Goal: Transaction & Acquisition: Complete application form

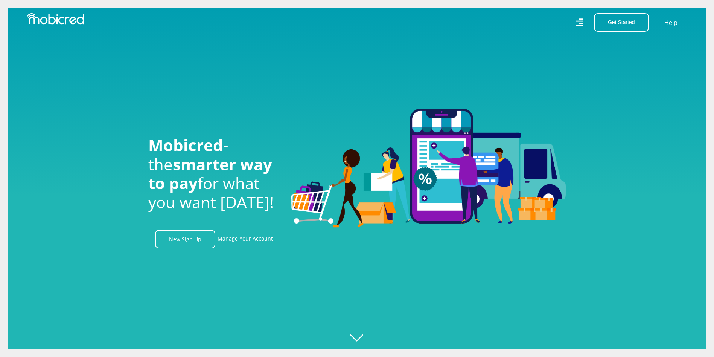
scroll to position [0, 537]
click at [244, 236] on link "Manage Your Account" at bounding box center [245, 239] width 55 height 18
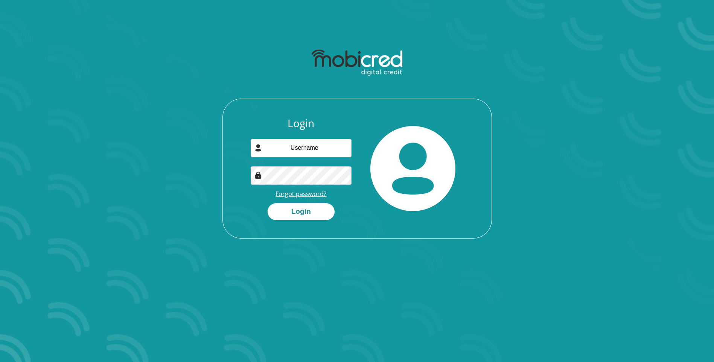
click at [301, 194] on link "Forgot password?" at bounding box center [301, 194] width 51 height 8
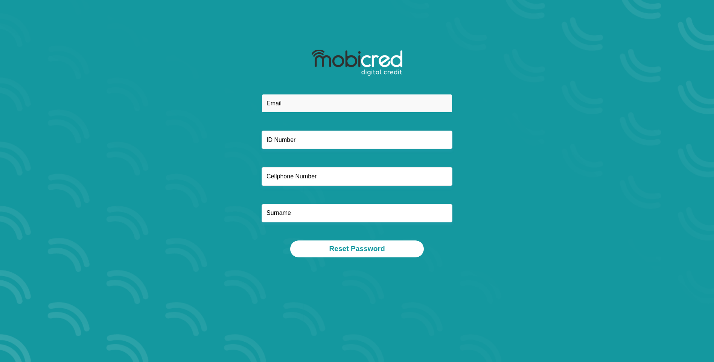
click at [295, 105] on input "email" at bounding box center [357, 103] width 191 height 18
type input "pozett@gmail.com"
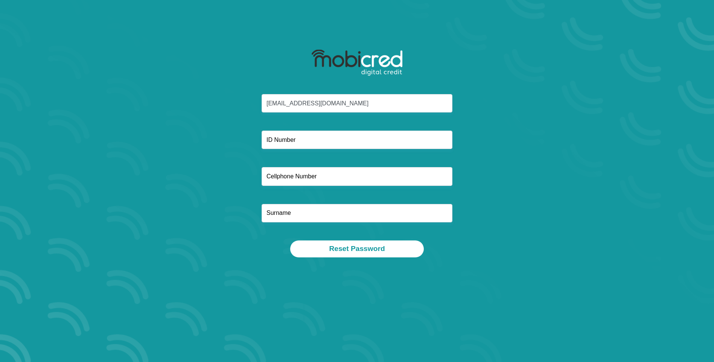
type input "8110260610083"
type input "0714257249"
type input "ZOYA"
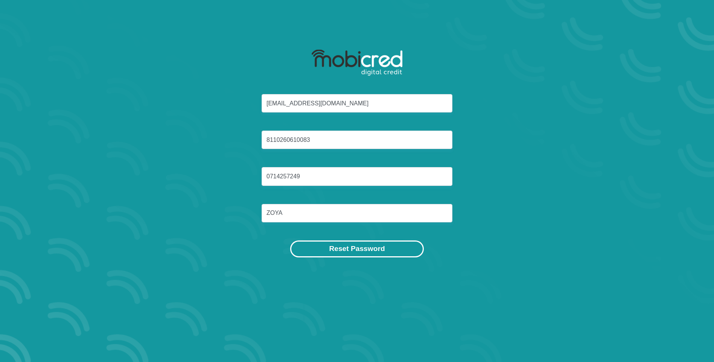
click at [357, 247] on button "Reset Password" at bounding box center [356, 249] width 133 height 17
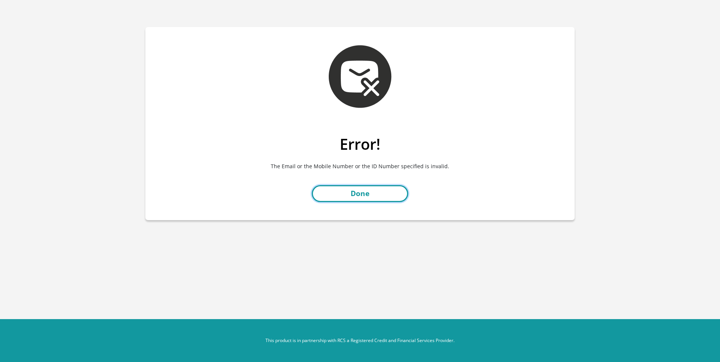
click at [358, 192] on link "Done" at bounding box center [360, 193] width 96 height 17
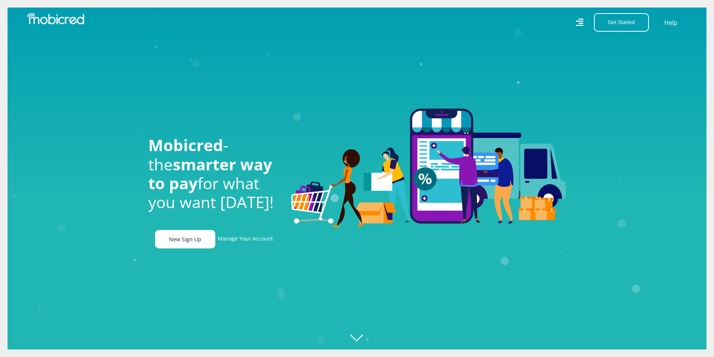
click at [193, 235] on link "New Sign Up" at bounding box center [185, 239] width 60 height 18
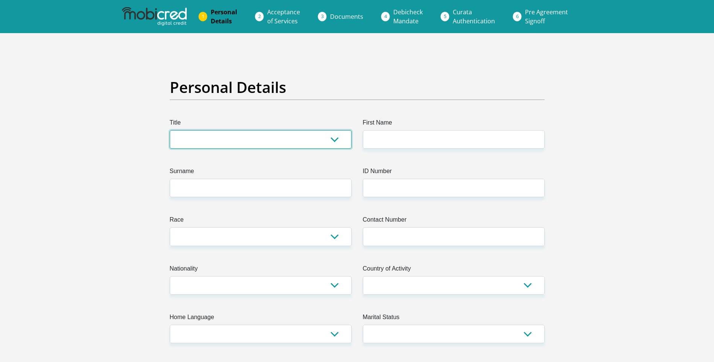
click at [204, 134] on select "Mr Ms Mrs Dr Other" at bounding box center [261, 139] width 182 height 18
select select "Ms"
click at [170, 130] on select "Mr Ms Mrs Dr Other" at bounding box center [261, 139] width 182 height 18
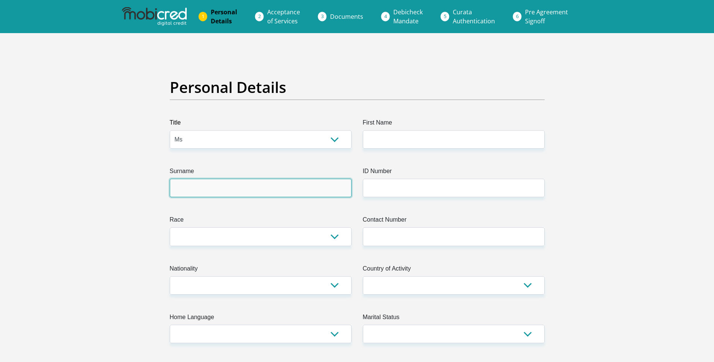
click at [201, 188] on input "Surname" at bounding box center [261, 188] width 182 height 18
type input "ZOYA"
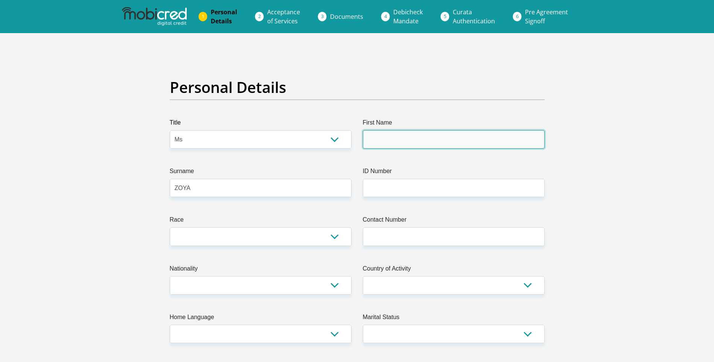
type input "POZISA"
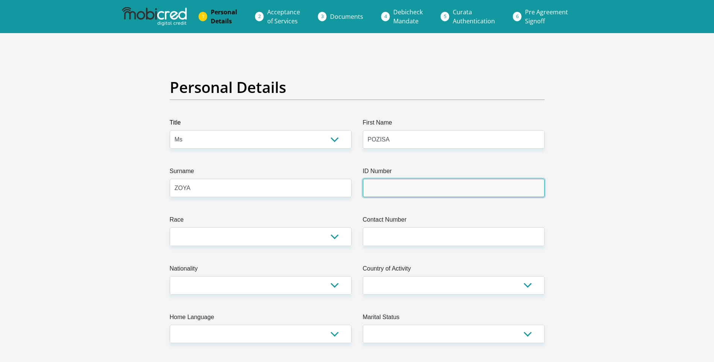
type input "8110260610083"
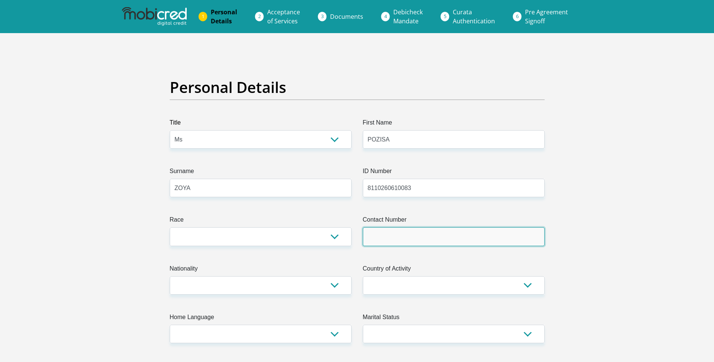
type input "0714257249"
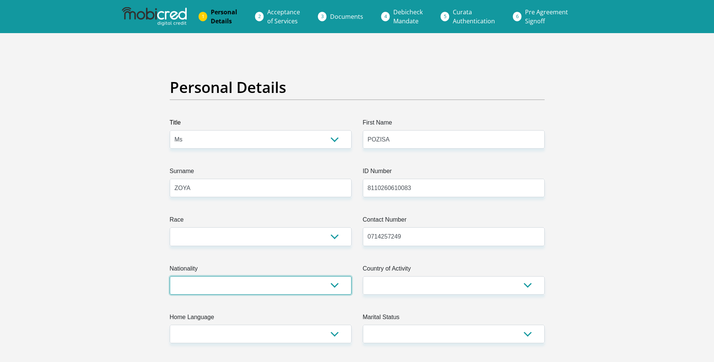
select select "ZAF"
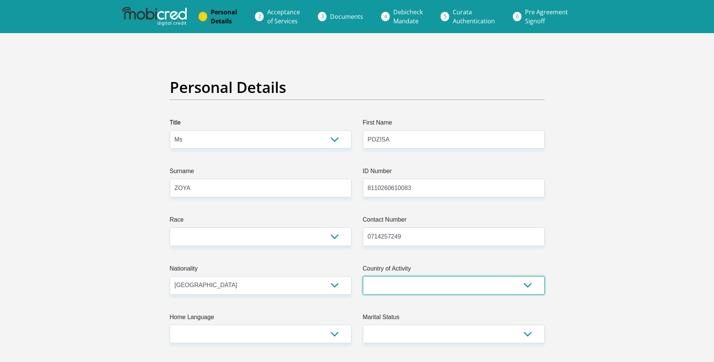
select select "ZAF"
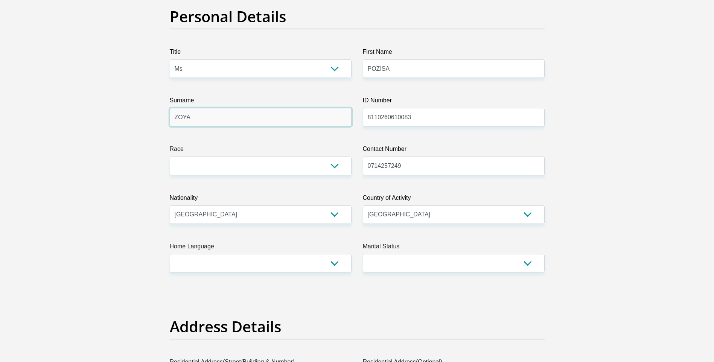
scroll to position [75, 0]
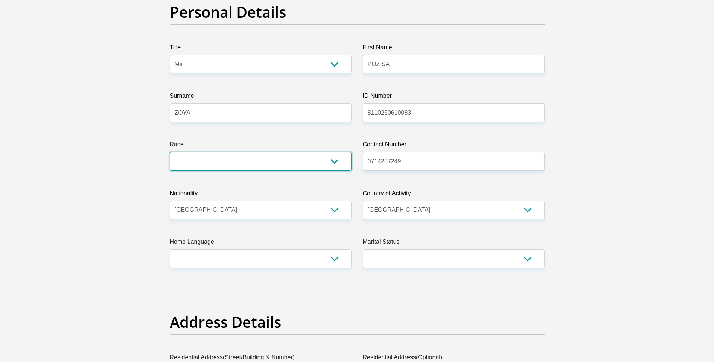
click at [291, 158] on select "Black Coloured Indian White Other" at bounding box center [261, 161] width 182 height 18
select select "1"
click at [170, 152] on select "Black Coloured Indian White Other" at bounding box center [261, 161] width 182 height 18
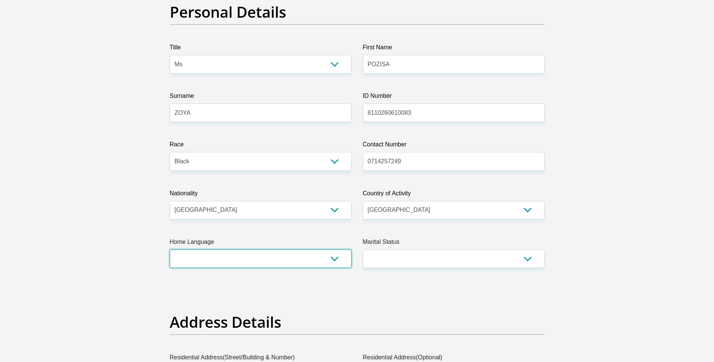
click at [232, 253] on select "Afrikaans English Sepedi South Ndebele Southern Sotho Swati Tsonga Tswana Venda…" at bounding box center [261, 259] width 182 height 18
select select "xho"
click at [170, 250] on select "Afrikaans English Sepedi South Ndebele Southern Sotho Swati Tsonga Tswana Venda…" at bounding box center [261, 259] width 182 height 18
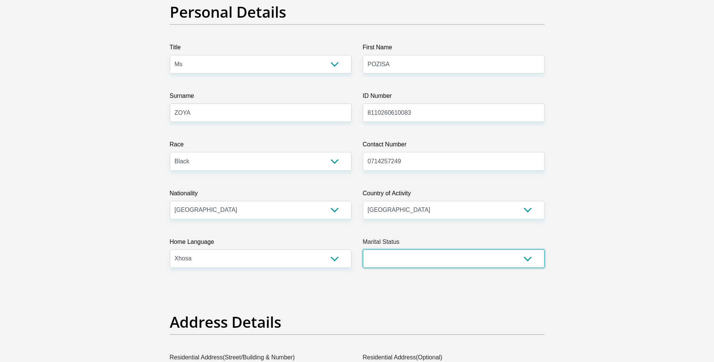
click at [413, 256] on select "Married ANC Single Divorced Widowed Married COP or Customary Law" at bounding box center [454, 259] width 182 height 18
select select "2"
click at [363, 250] on select "Married ANC Single Divorced Widowed Married COP or Customary Law" at bounding box center [454, 259] width 182 height 18
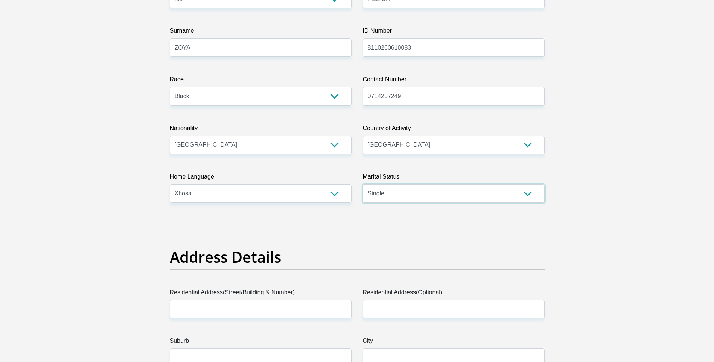
scroll to position [226, 0]
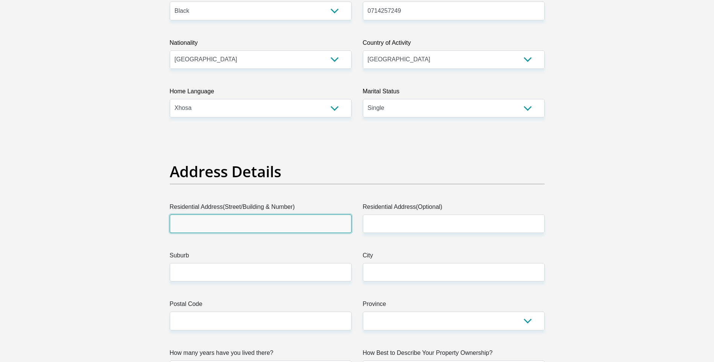
click at [262, 222] on input "Residential Address(Street/Building & Number)" at bounding box center [261, 224] width 182 height 18
type input "1514 NU 16, MDANTSANE"
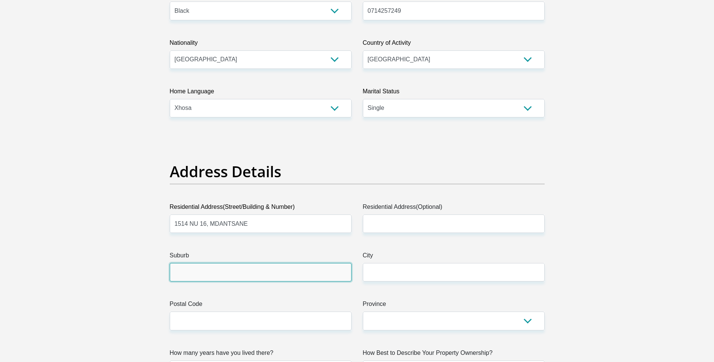
click at [268, 276] on input "Suburb" at bounding box center [261, 272] width 182 height 18
type input "MDANTSANE"
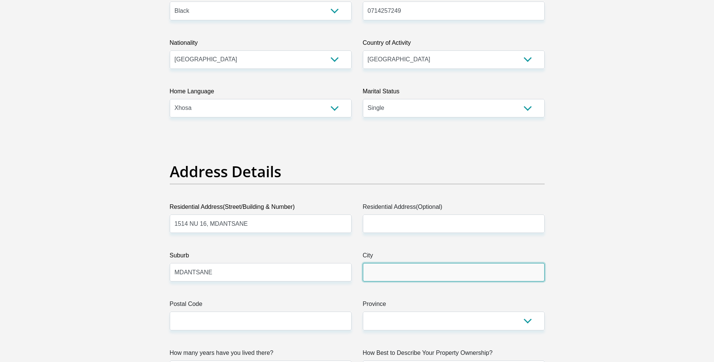
click at [409, 270] on input "City" at bounding box center [454, 272] width 182 height 18
type input "W"
click at [389, 277] on input "EAST" at bounding box center [454, 272] width 182 height 18
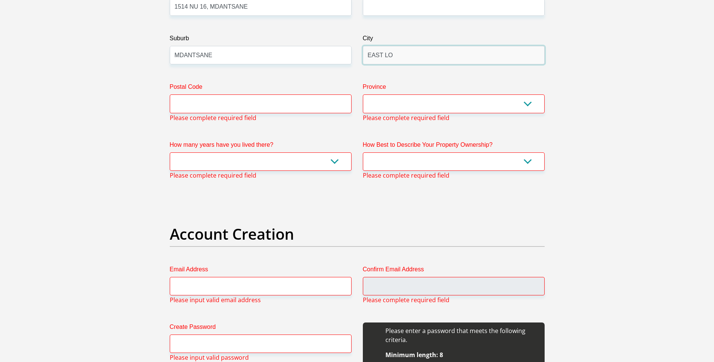
scroll to position [444, 0]
type input "EAST LONDON"
click at [256, 104] on input "Postal Code" at bounding box center [261, 103] width 182 height 18
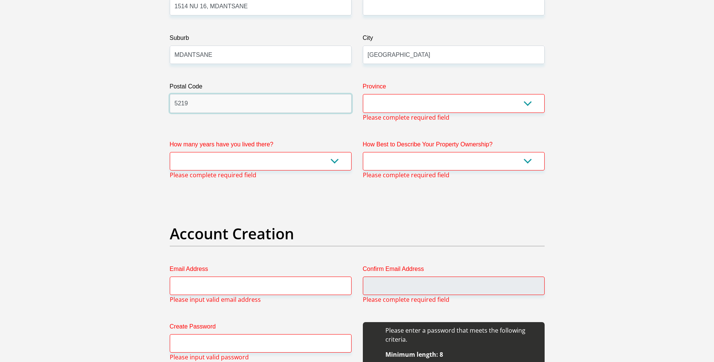
type input "5219"
click at [400, 99] on select "Eastern Cape Free State [GEOGRAPHIC_DATA] [GEOGRAPHIC_DATA][DATE] [GEOGRAPHIC_D…" at bounding box center [454, 103] width 182 height 18
select select "[GEOGRAPHIC_DATA]"
click at [363, 94] on select "Eastern Cape Free State [GEOGRAPHIC_DATA] [GEOGRAPHIC_DATA][DATE] [GEOGRAPHIC_D…" at bounding box center [454, 103] width 182 height 18
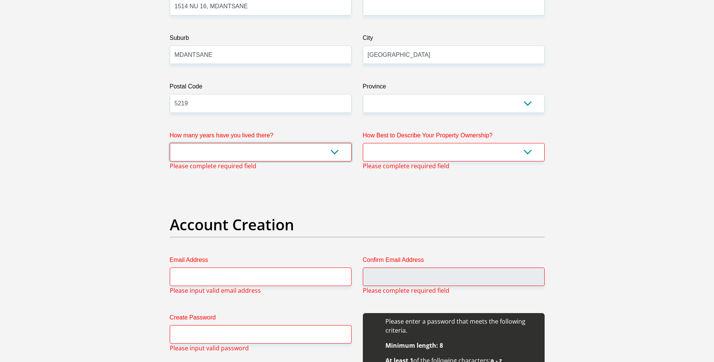
click at [292, 151] on select "less than 1 year 1-3 years 3-5 years 5+ years" at bounding box center [261, 152] width 182 height 18
select select "0"
click at [170, 143] on select "less than 1 year 1-3 years 3-5 years 5+ years" at bounding box center [261, 152] width 182 height 18
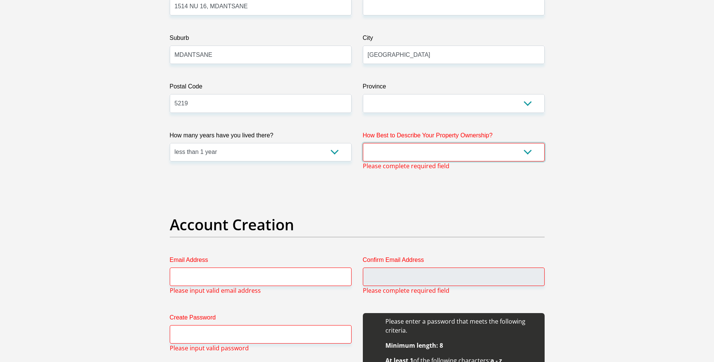
click at [407, 148] on select "Owned Rented Family Owned Company Dwelling" at bounding box center [454, 152] width 182 height 18
select select "Rented"
click at [363, 143] on select "Owned Rented Family Owned Company Dwelling" at bounding box center [454, 152] width 182 height 18
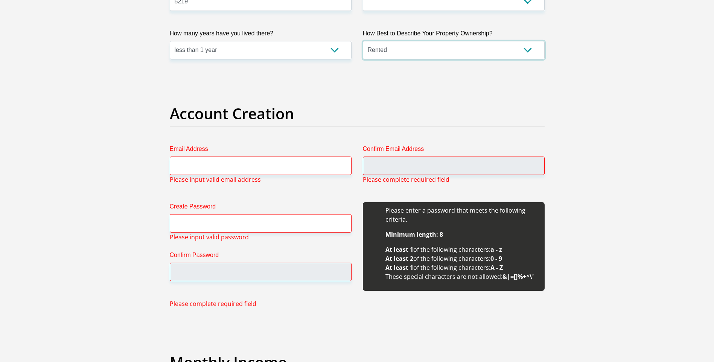
scroll to position [557, 0]
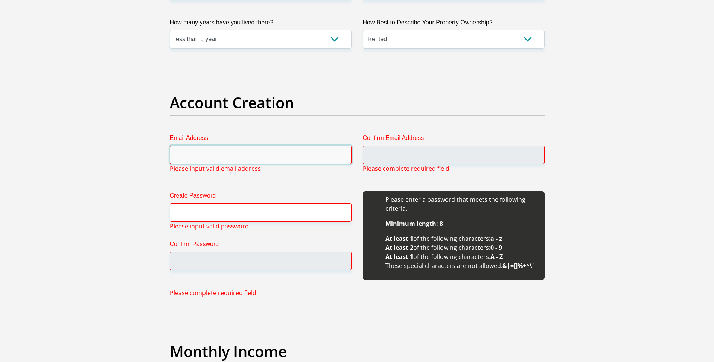
click at [301, 154] on input "Email Address" at bounding box center [261, 155] width 182 height 18
type input "pozett@gmail.com"
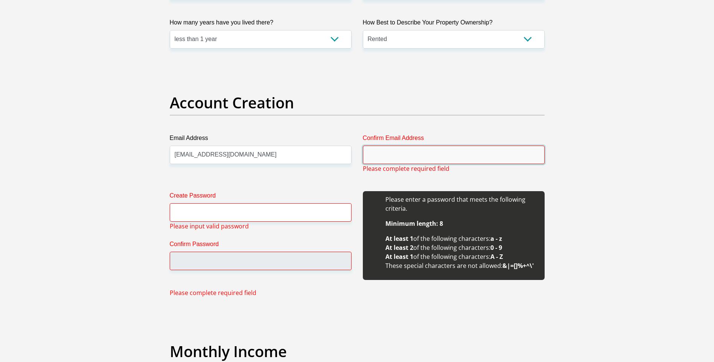
type input "pozett@gmail.com"
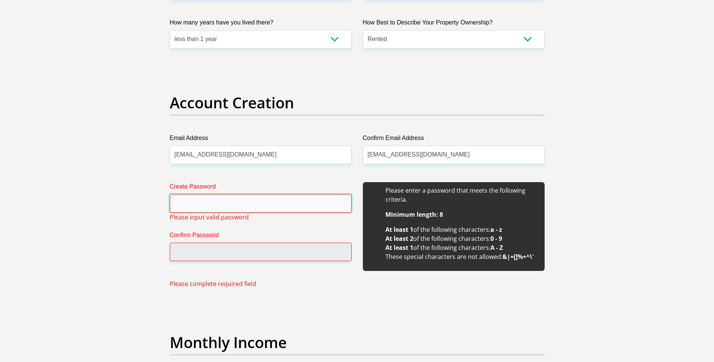
click at [258, 206] on input "Create Password" at bounding box center [261, 203] width 182 height 18
type input "l"
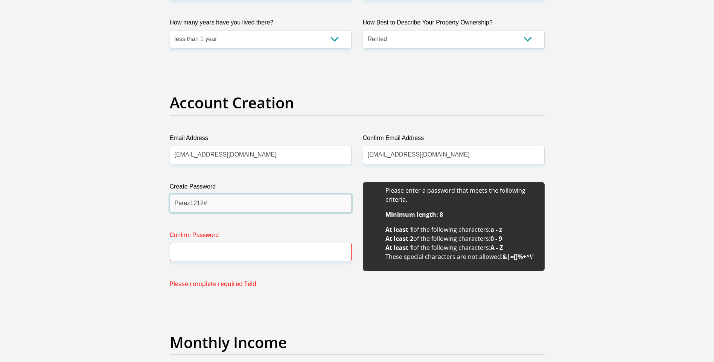
type input "Perez1212#"
click at [314, 246] on input "Confirm Password" at bounding box center [261, 252] width 182 height 18
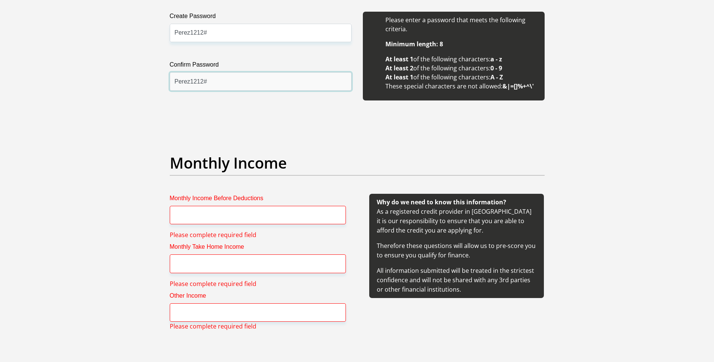
scroll to position [745, 0]
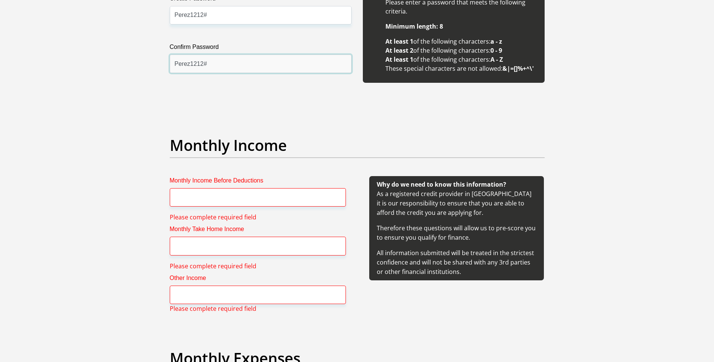
type input "Perez1212#"
click at [305, 200] on input "Monthly Income Before Deductions" at bounding box center [258, 197] width 176 height 18
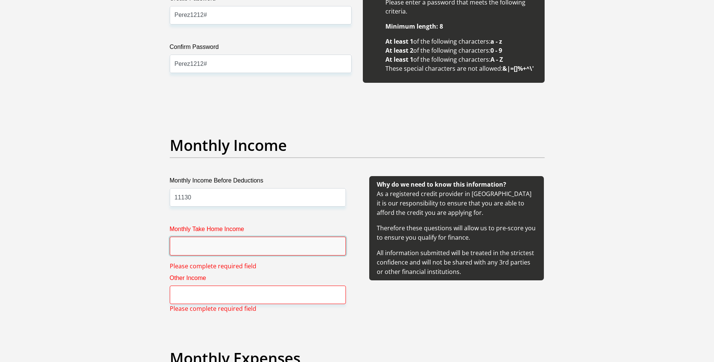
click at [206, 241] on input "Monthly Take Home Income" at bounding box center [258, 246] width 176 height 18
click at [181, 197] on input "11130" at bounding box center [258, 197] width 176 height 18
drag, startPoint x: 186, startPoint y: 197, endPoint x: 182, endPoint y: 197, distance: 4.5
click at [182, 197] on input "12130" at bounding box center [258, 197] width 176 height 18
type input "12450"
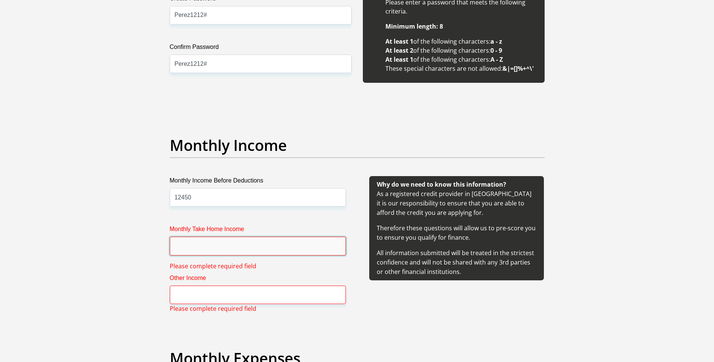
click at [186, 242] on input "Monthly Take Home Income" at bounding box center [258, 246] width 176 height 18
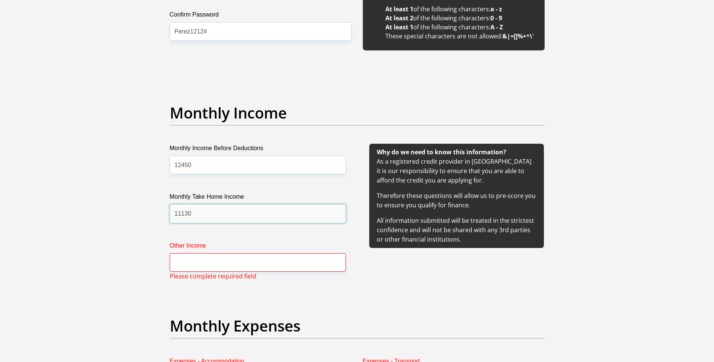
scroll to position [820, 0]
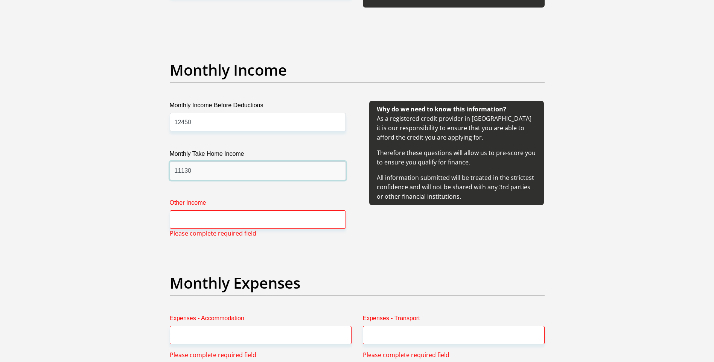
type input "11130"
click at [194, 221] on input "Other Income" at bounding box center [258, 220] width 176 height 18
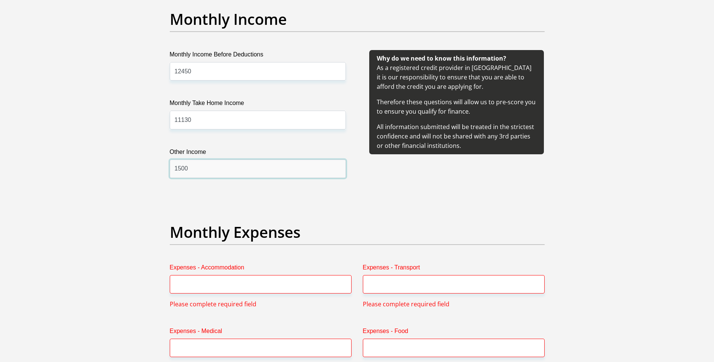
scroll to position [971, 0]
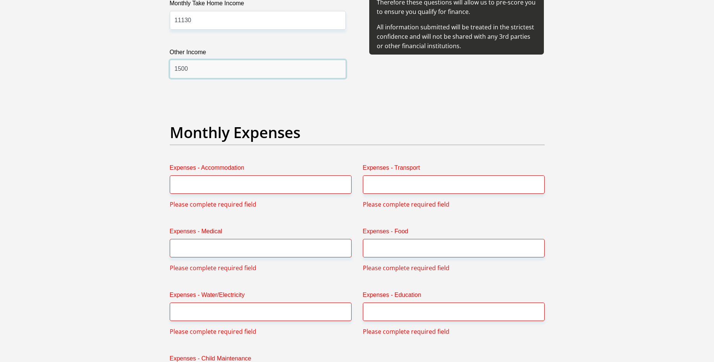
type input "1500"
click at [195, 187] on input "Expenses - Accommodation" at bounding box center [261, 184] width 182 height 18
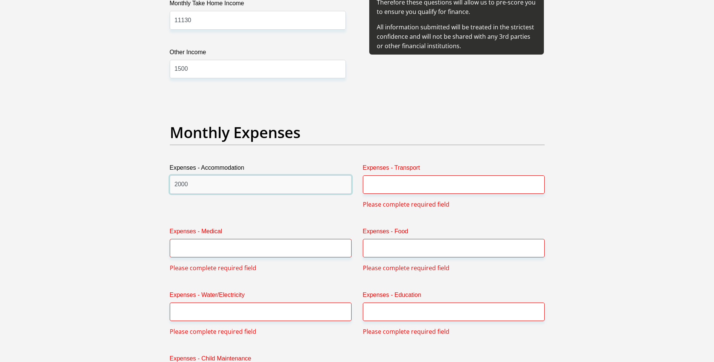
scroll to position [1008, 0]
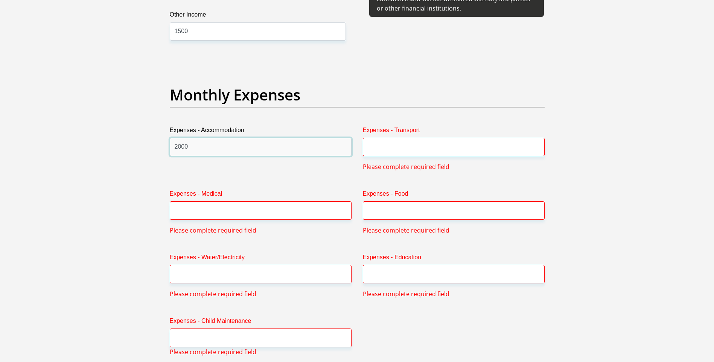
type input "2000"
click at [228, 217] on input "Expenses - Medical" at bounding box center [261, 210] width 182 height 18
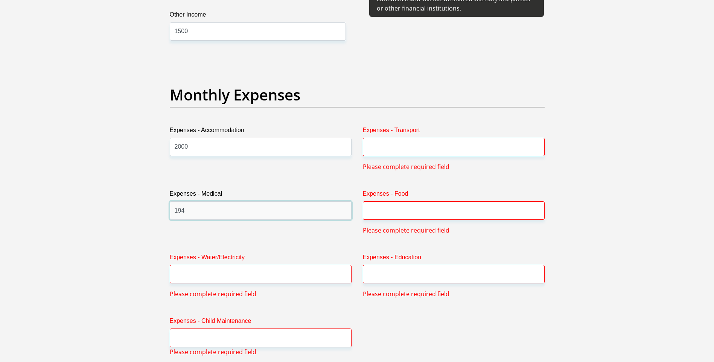
type input "194"
click at [423, 148] on input "Expenses - Transport" at bounding box center [454, 147] width 182 height 18
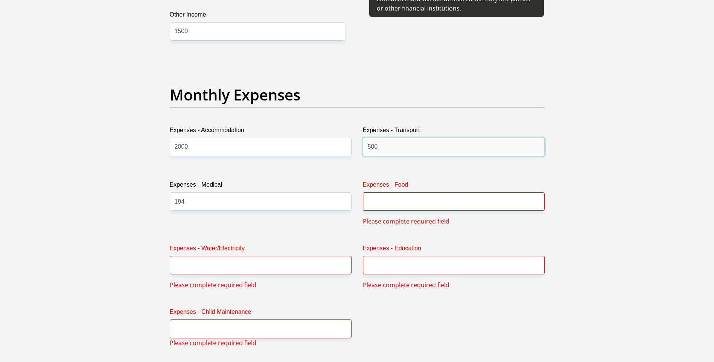
type input "500"
click at [410, 203] on input "Expenses - Food" at bounding box center [454, 201] width 182 height 18
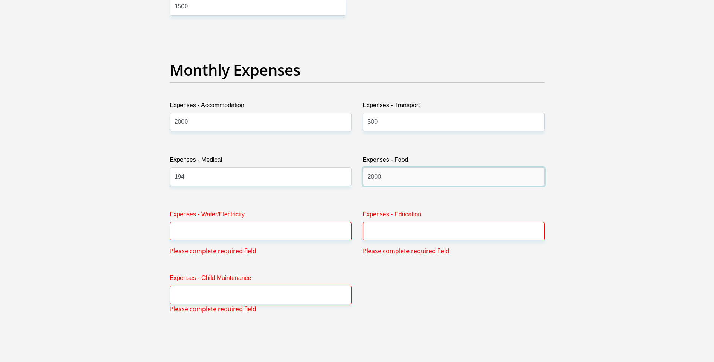
scroll to position [1046, 0]
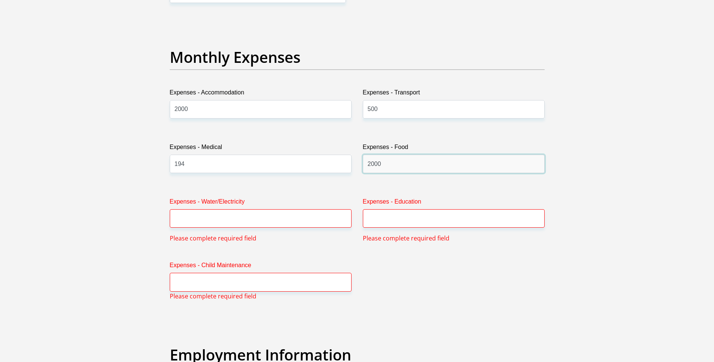
type input "2000"
click at [218, 217] on input "Expenses - Water/Electricity" at bounding box center [261, 218] width 182 height 18
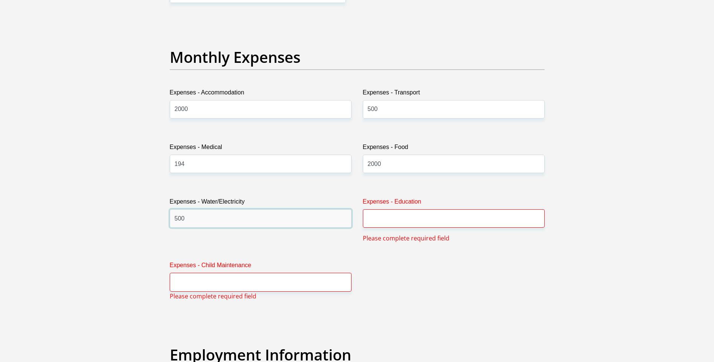
type input "500"
click at [379, 219] on input "Expenses - Education" at bounding box center [454, 218] width 182 height 18
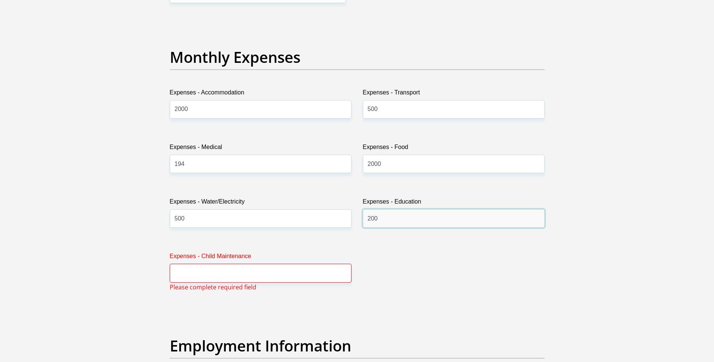
type input "200"
click at [212, 270] on input "Expenses - Child Maintenance" at bounding box center [261, 273] width 182 height 18
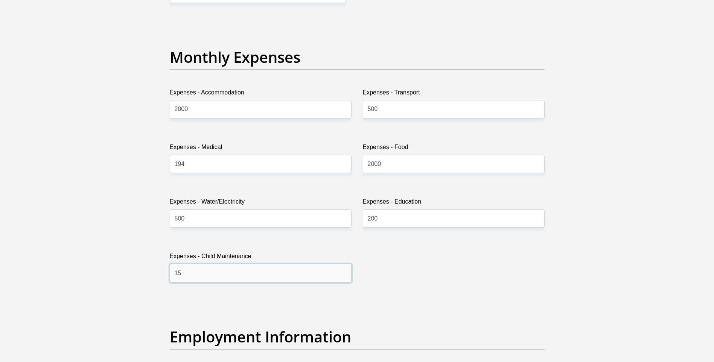
type input "1"
click at [384, 282] on div "Title Mr Ms Mrs Dr Other First Name POZISA Surname ZOYA ID Number 8110260610083…" at bounding box center [357, 338] width 386 height 2532
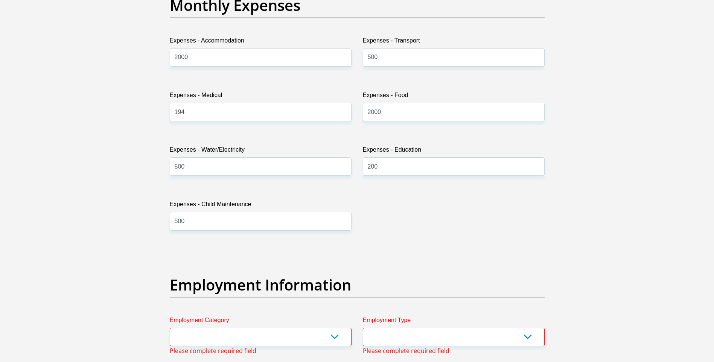
scroll to position [1197, 0]
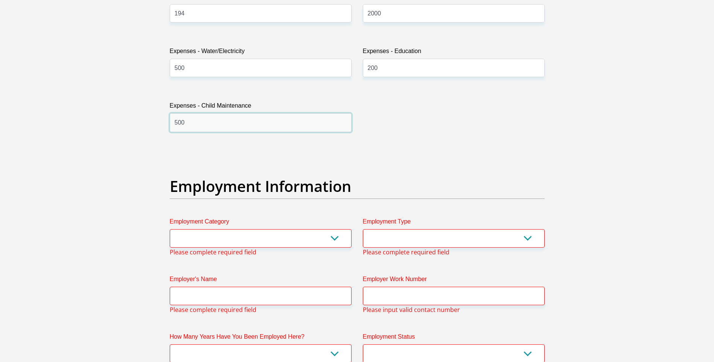
drag, startPoint x: 179, startPoint y: 121, endPoint x: 174, endPoint y: 121, distance: 5.3
click at [174, 121] on input "500" at bounding box center [261, 122] width 182 height 18
type input "300"
click at [366, 168] on div "Title Mr Ms Mrs Dr Other First Name POZISA Surname ZOYA ID Number 8110260610083…" at bounding box center [357, 187] width 386 height 2532
click at [217, 239] on select "AGRICULTURE ALCOHOL & TOBACCO CONSTRUCTION MATERIALS METALLURGY EQUIPMENT FOR R…" at bounding box center [261, 238] width 182 height 18
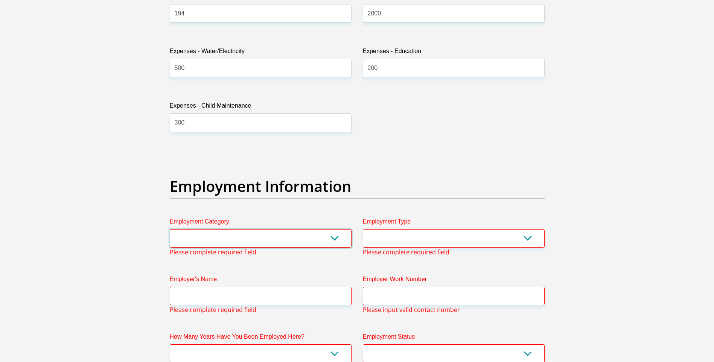
select select "75"
click at [170, 229] on select "AGRICULTURE ALCOHOL & TOBACCO CONSTRUCTION MATERIALS METALLURGY EQUIPMENT FOR R…" at bounding box center [261, 238] width 182 height 18
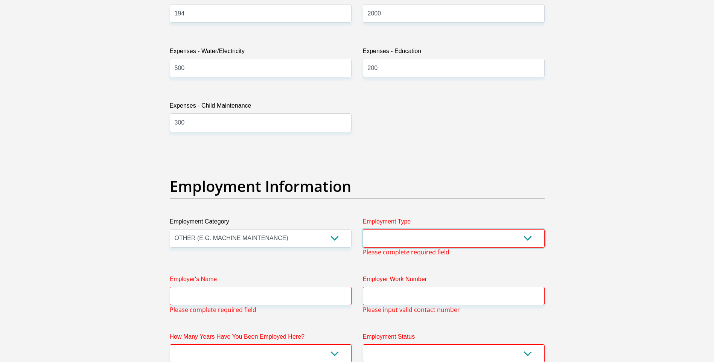
click at [417, 239] on select "College/Lecturer Craft Seller Creative Driver Executive Farmer Forces - Non Com…" at bounding box center [454, 238] width 182 height 18
select select "Production/Manufacturing"
click at [363, 229] on select "College/Lecturer Craft Seller Creative Driver Executive Farmer Forces - Non Com…" at bounding box center [454, 238] width 182 height 18
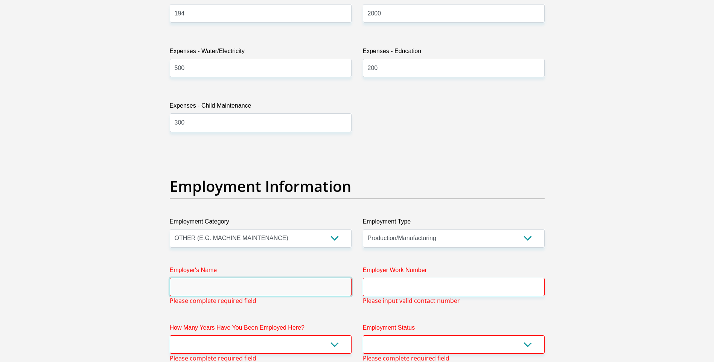
click at [268, 289] on input "Employer's Name" at bounding box center [261, 287] width 182 height 18
type input "THEBEVERAGECOMPANY"
type input "0437311718"
type input "JEROME"
type input "PILLAY"
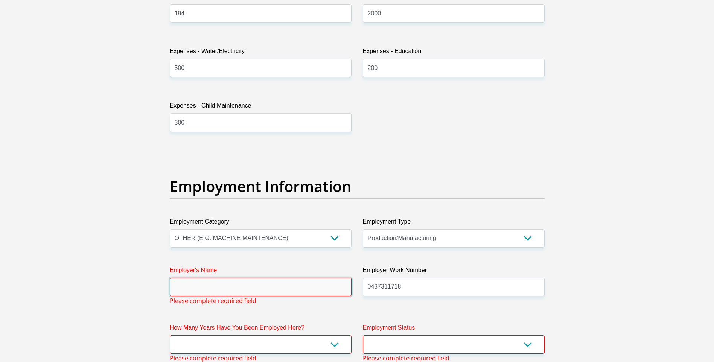
scroll to position [1272, 0]
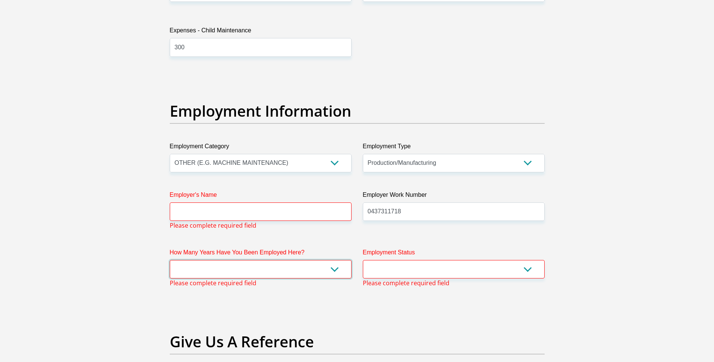
click at [285, 269] on select "less than 1 year 1-3 years 3-5 years 5+ years" at bounding box center [261, 269] width 182 height 18
select select "24"
click at [170, 260] on select "less than 1 year 1-3 years 3-5 years 5+ years" at bounding box center [261, 269] width 182 height 18
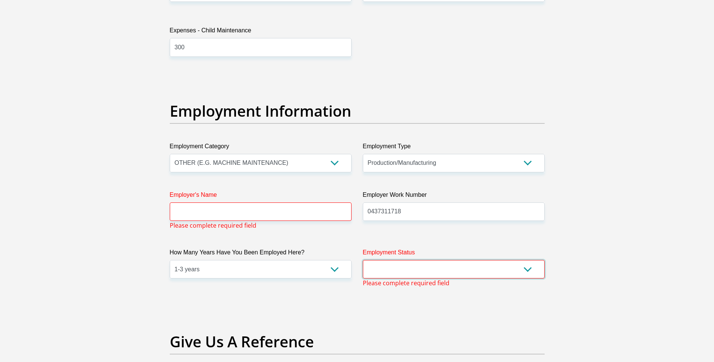
click at [395, 266] on select "Permanent/Full-time Part-time/Casual Contract Worker Self-Employed Housewife Re…" at bounding box center [454, 269] width 182 height 18
select select "1"
click at [363, 260] on select "Permanent/Full-time Part-time/Casual Contract Worker Self-Employed Housewife Re…" at bounding box center [454, 269] width 182 height 18
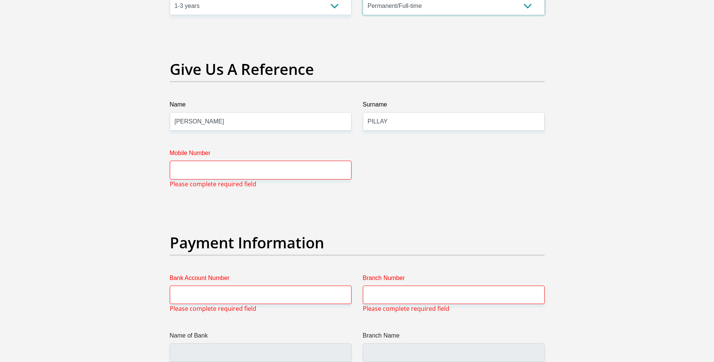
scroll to position [1573, 0]
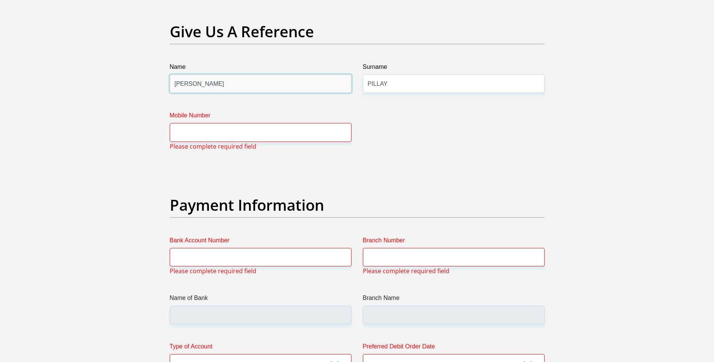
drag, startPoint x: 203, startPoint y: 83, endPoint x: 170, endPoint y: 88, distance: 33.9
click at [170, 88] on input "JEROME" at bounding box center [261, 84] width 182 height 18
type input "Sindekile Maranti"
drag, startPoint x: 389, startPoint y: 86, endPoint x: 356, endPoint y: 88, distance: 32.8
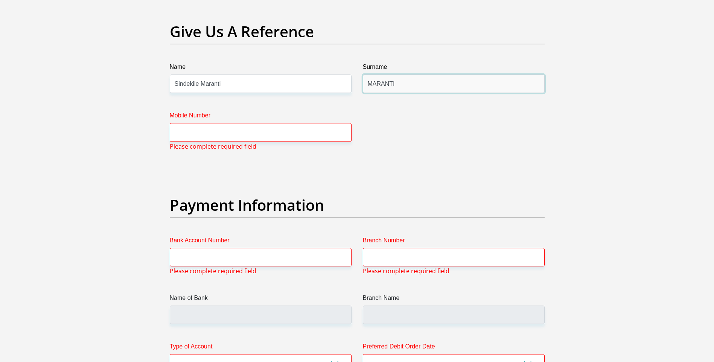
type input "MARANTI"
click at [230, 83] on input "Sindekile Maranti" at bounding box center [261, 84] width 182 height 18
drag, startPoint x: 201, startPoint y: 84, endPoint x: 226, endPoint y: 86, distance: 24.5
click at [226, 86] on input "Sindekile Maranti" at bounding box center [261, 84] width 182 height 18
type input "Sindekile Maxwell"
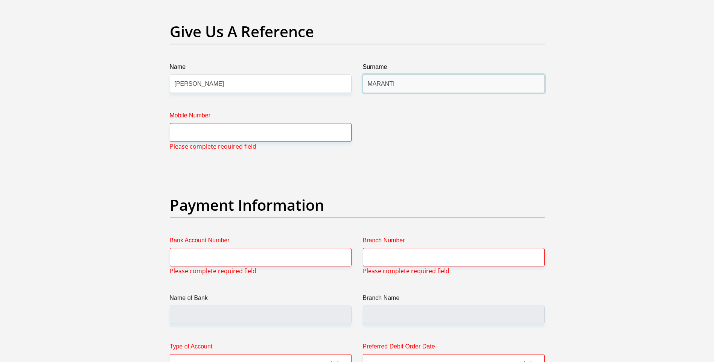
click at [408, 86] on input "MARANTI" at bounding box center [454, 84] width 182 height 18
type input "Maranti"
click at [246, 137] on input "Mobile Number" at bounding box center [261, 132] width 182 height 18
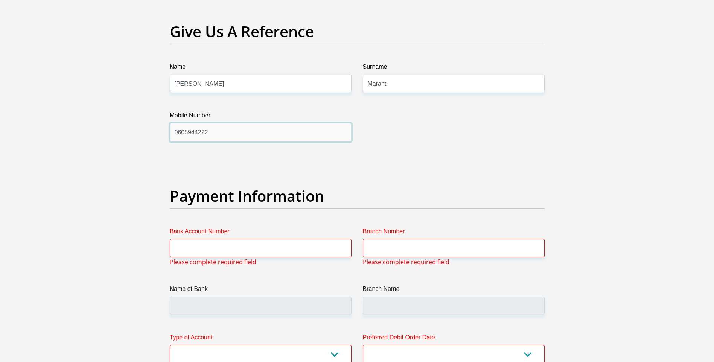
scroll to position [1649, 0]
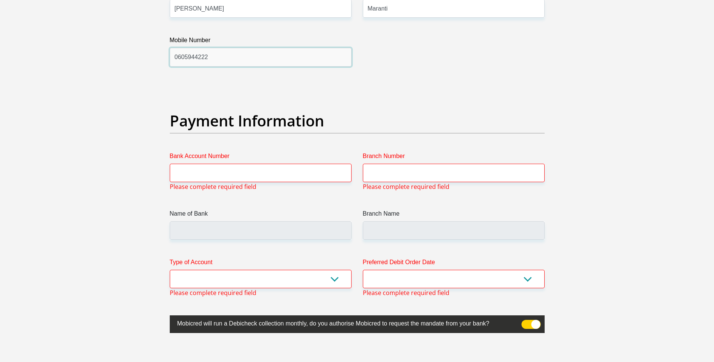
type input "0605944222"
click at [194, 173] on input "Bank Account Number" at bounding box center [261, 173] width 182 height 18
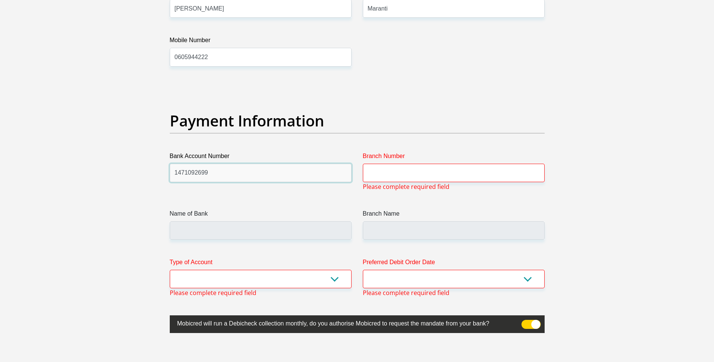
type input "1471092699"
click at [384, 174] on input "Branch Number" at bounding box center [454, 173] width 182 height 18
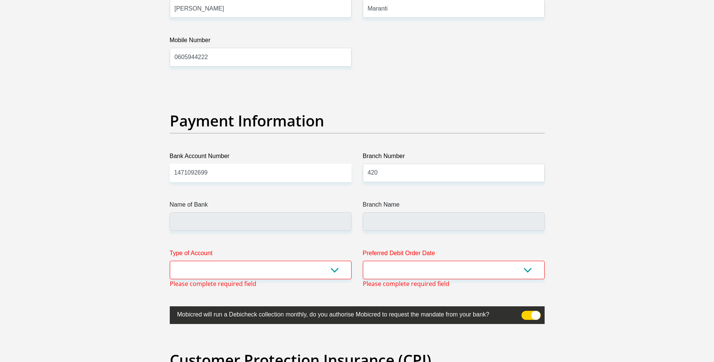
click at [529, 315] on span at bounding box center [531, 315] width 19 height 9
click at [526, 313] on input "checkbox" at bounding box center [526, 313] width 0 height 0
click at [529, 315] on span at bounding box center [531, 315] width 19 height 9
click at [526, 313] on input "checkbox" at bounding box center [526, 313] width 0 height 0
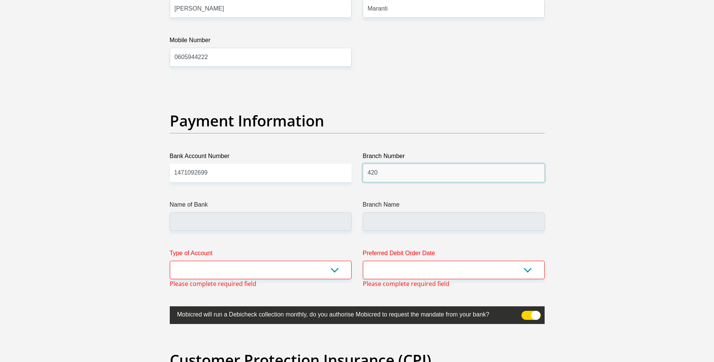
click at [382, 177] on input "420" at bounding box center [454, 173] width 182 height 18
type input "470010"
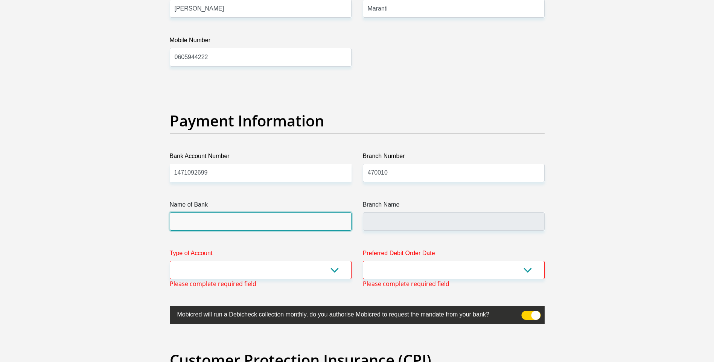
click at [247, 220] on input "Name of Bank" at bounding box center [261, 221] width 182 height 18
type input "CAPITEC BANK LIMITED"
type input "CAPITEC BANK CPC"
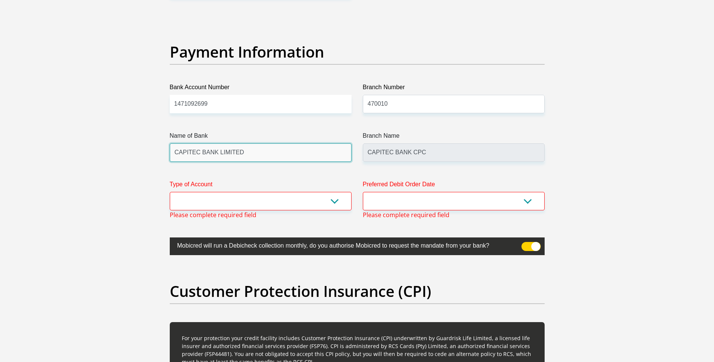
scroll to position [1724, 0]
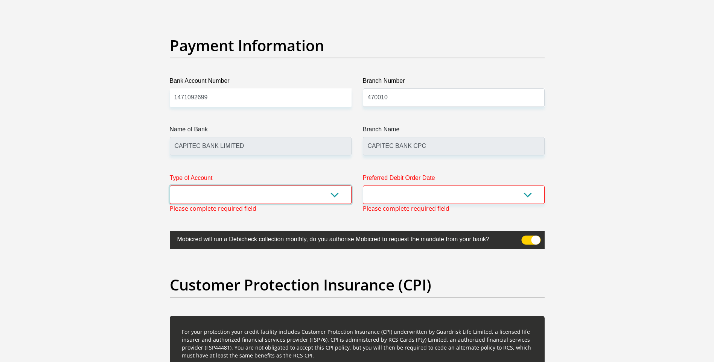
click at [270, 192] on select "Cheque Savings" at bounding box center [261, 195] width 182 height 18
select select "SAV"
click at [170, 186] on select "Cheque Savings" at bounding box center [261, 195] width 182 height 18
click at [424, 196] on select "1st 2nd 3rd 4th 5th 7th 18th 19th 20th 21st 22nd 23rd 24th 25th 26th 27th 28th …" at bounding box center [454, 195] width 182 height 18
select select "24"
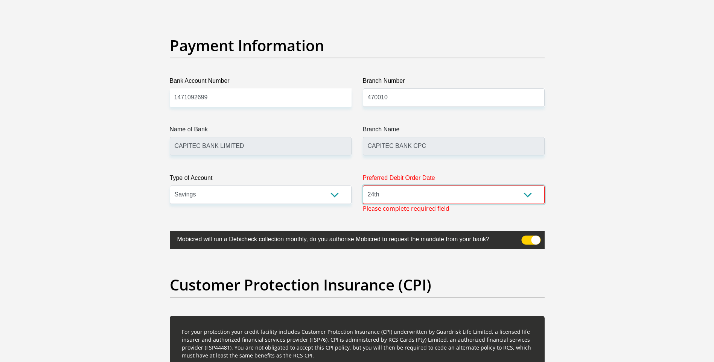
click at [363, 186] on select "1st 2nd 3rd 4th 5th 7th 18th 19th 20th 21st 22nd 23rd 24th 25th 26th 27th 28th …" at bounding box center [454, 195] width 182 height 18
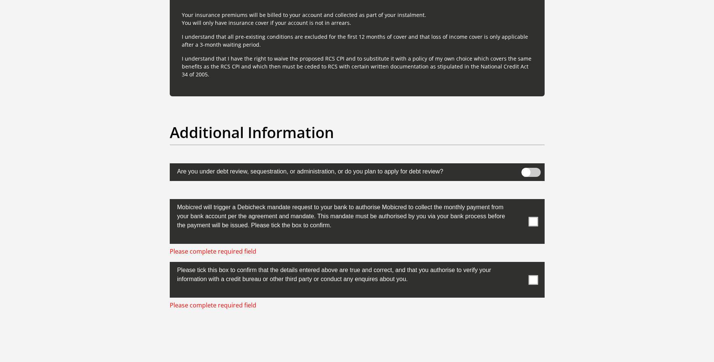
scroll to position [2251, 0]
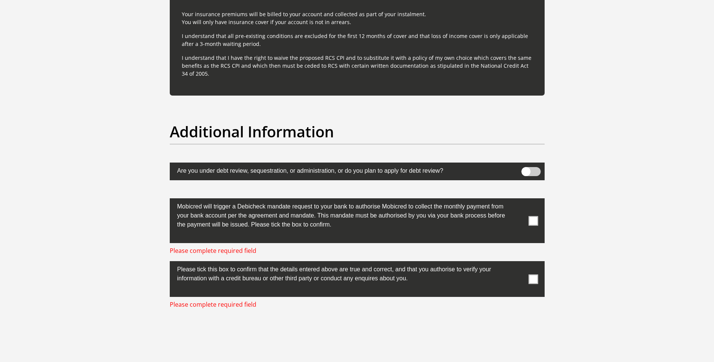
click at [531, 221] on span at bounding box center [533, 220] width 9 height 9
click at [519, 200] on input "checkbox" at bounding box center [519, 200] width 0 height 0
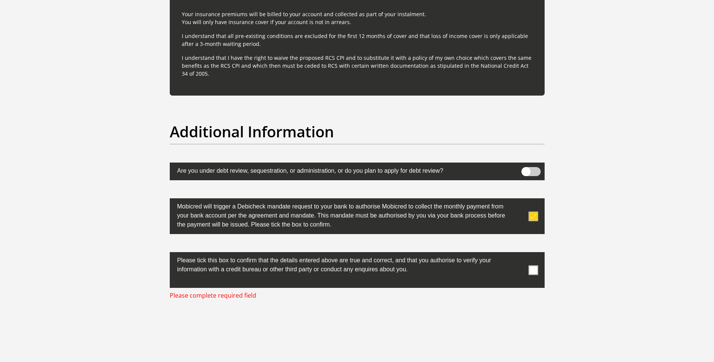
click at [534, 268] on span at bounding box center [533, 269] width 9 height 9
click at [519, 254] on input "checkbox" at bounding box center [519, 254] width 0 height 0
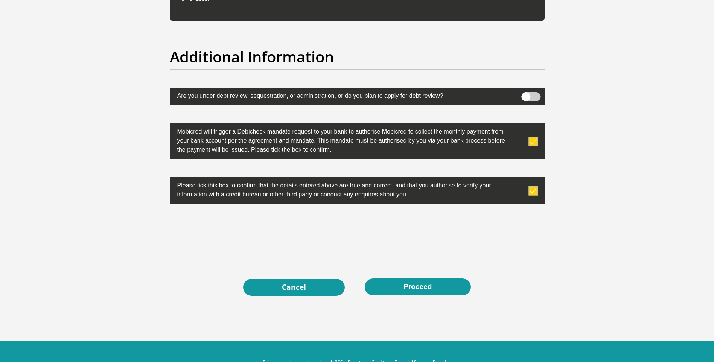
scroll to position [2326, 0]
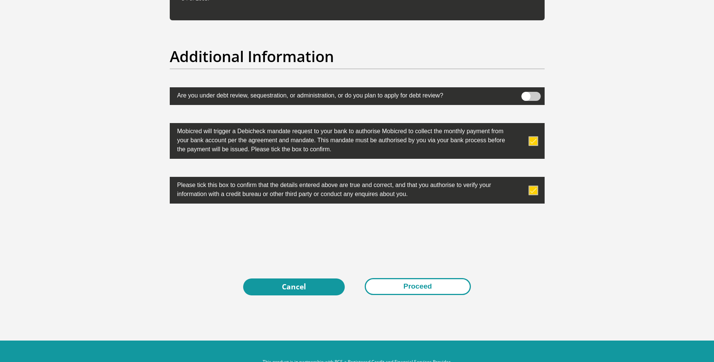
click at [421, 282] on button "Proceed" at bounding box center [418, 286] width 106 height 17
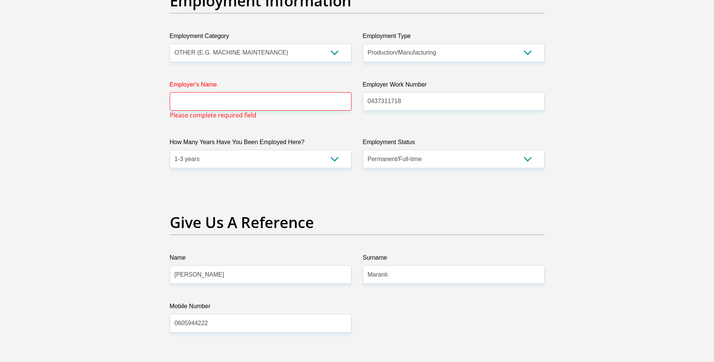
scroll to position [1380, 0]
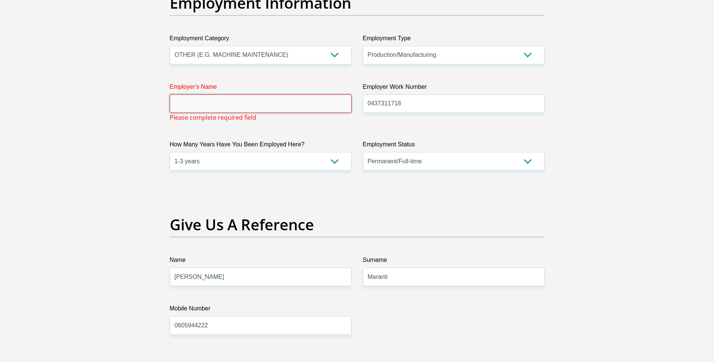
click at [291, 104] on input "Employer's Name" at bounding box center [261, 104] width 182 height 18
type input "THEBEVERAGECOMPANY"
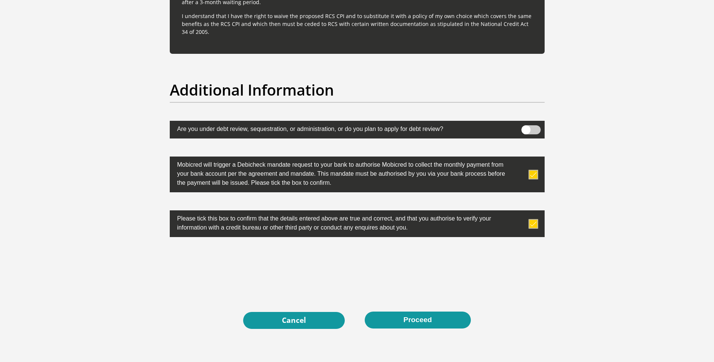
scroll to position [2340, 0]
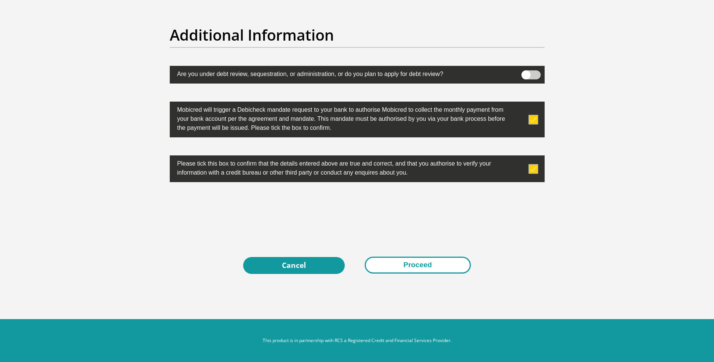
click at [418, 264] on button "Proceed" at bounding box center [418, 265] width 106 height 17
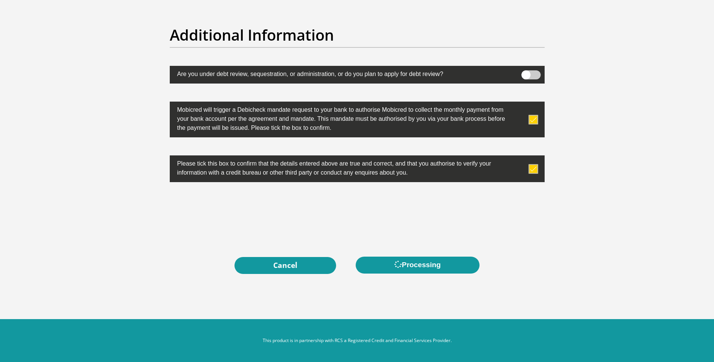
scroll to position [0, 0]
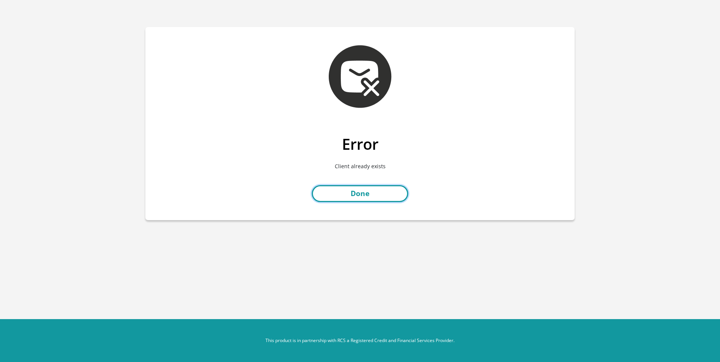
click at [349, 190] on link "Done" at bounding box center [360, 193] width 96 height 17
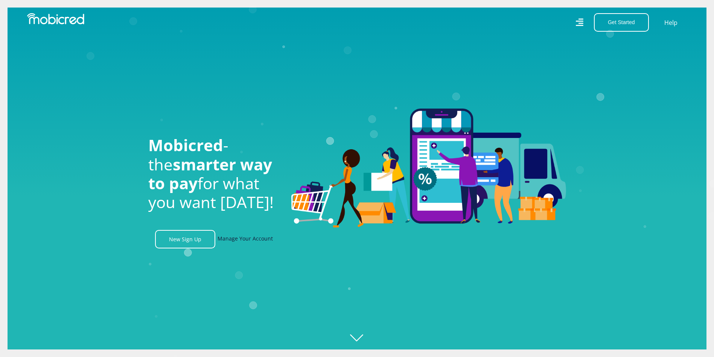
click at [246, 240] on link "Manage Your Account" at bounding box center [245, 239] width 55 height 18
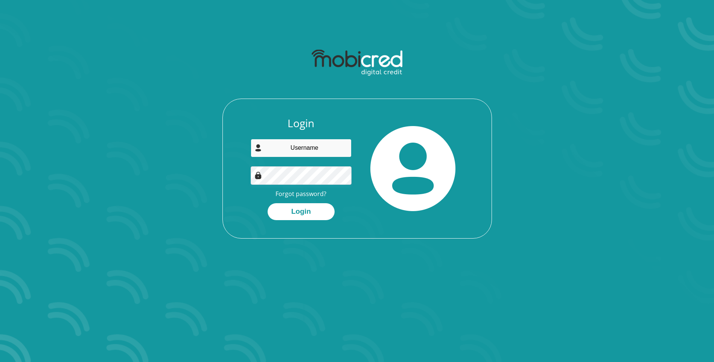
click at [282, 149] on input "email" at bounding box center [301, 148] width 101 height 18
drag, startPoint x: 253, startPoint y: 230, endPoint x: 258, endPoint y: 229, distance: 5.1
click at [253, 230] on div "Login Forgot password? Login" at bounding box center [357, 177] width 269 height 121
click at [286, 191] on link "Forgot password?" at bounding box center [301, 194] width 51 height 8
click at [357, 57] on img at bounding box center [357, 63] width 91 height 26
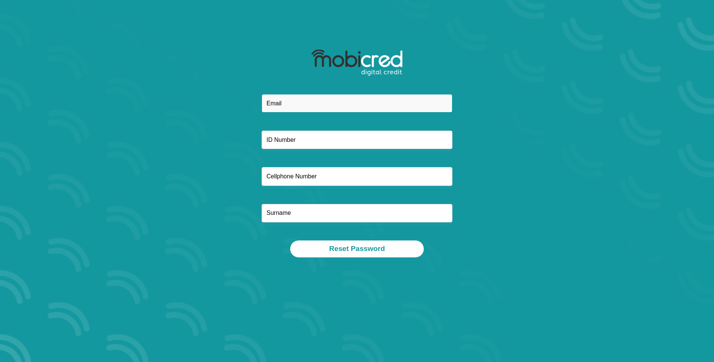
click at [325, 104] on input "email" at bounding box center [357, 103] width 191 height 18
type input "[EMAIL_ADDRESS][DOMAIN_NAME]"
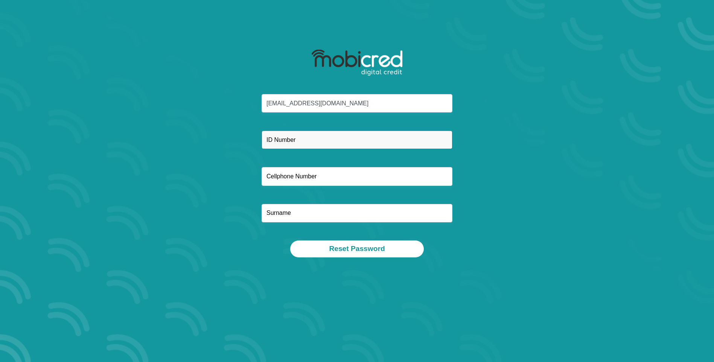
type input "0714257249"
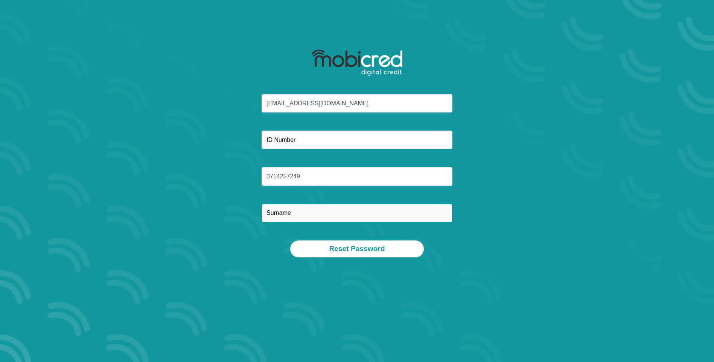
type input "ZOYA"
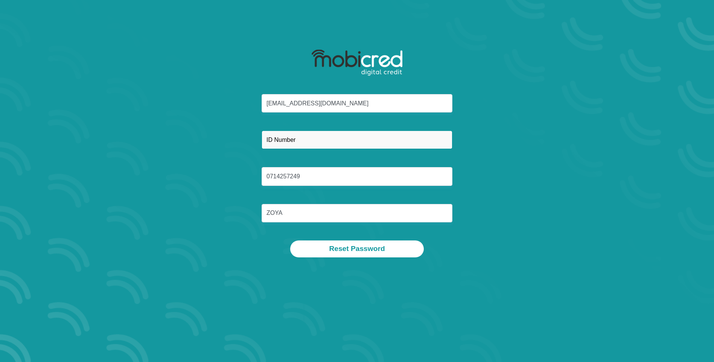
click at [308, 146] on input "text" at bounding box center [357, 140] width 191 height 18
type input "8110260610083"
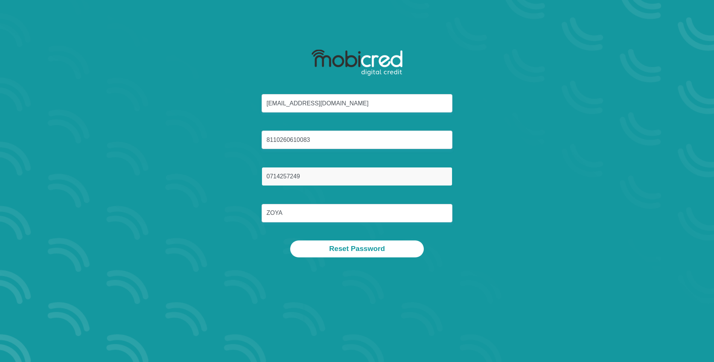
click at [307, 180] on input "0714257249" at bounding box center [357, 176] width 191 height 18
type input "0"
type input "0734914514"
click at [249, 241] on div "Reset Password" at bounding box center [357, 249] width 393 height 17
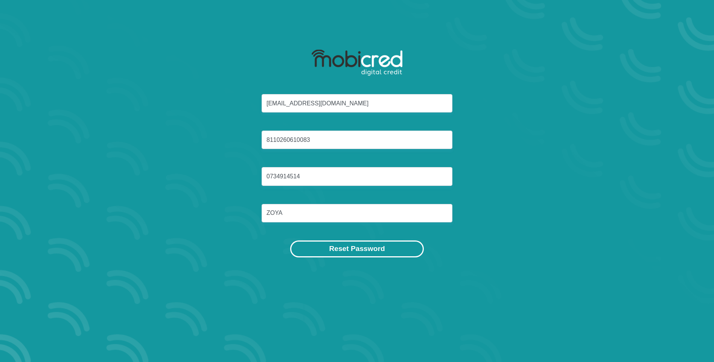
click at [346, 248] on button "Reset Password" at bounding box center [356, 249] width 133 height 17
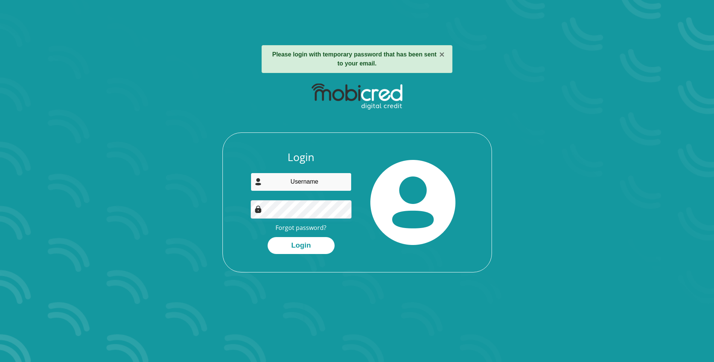
click at [306, 180] on input "email" at bounding box center [301, 182] width 101 height 18
type input "[EMAIL_ADDRESS][DOMAIN_NAME]"
click at [301, 246] on button "Login" at bounding box center [301, 245] width 67 height 17
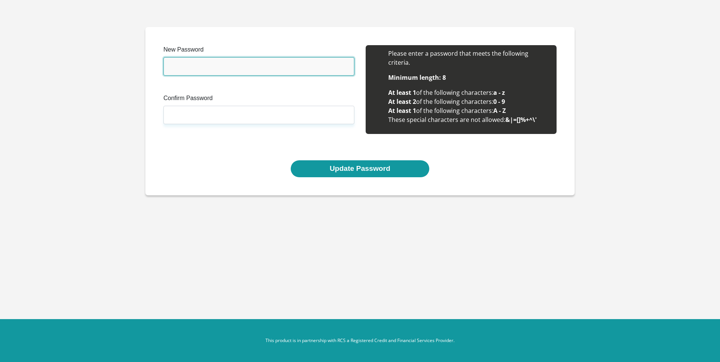
click at [220, 67] on input "New Password" at bounding box center [258, 66] width 191 height 18
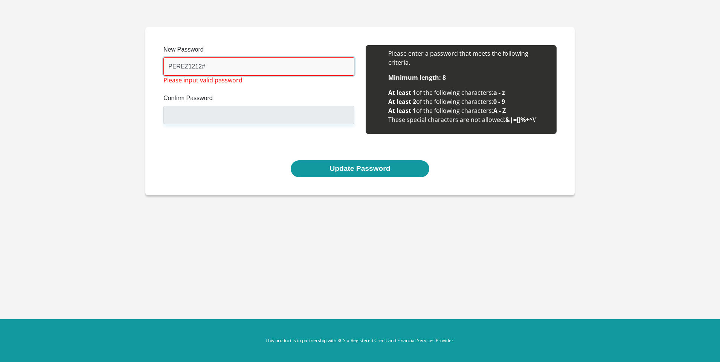
drag, startPoint x: 184, startPoint y: 67, endPoint x: 162, endPoint y: 67, distance: 22.2
click at [162, 67] on div "New Password PEREZ1212# Please input valid password Confirm Password Please inp…" at bounding box center [259, 93] width 202 height 97
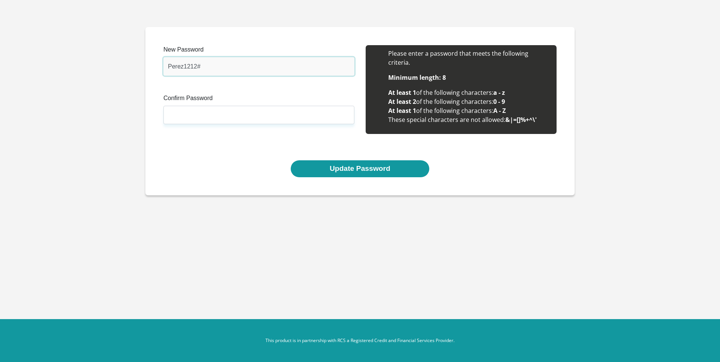
type input "Perez1212#"
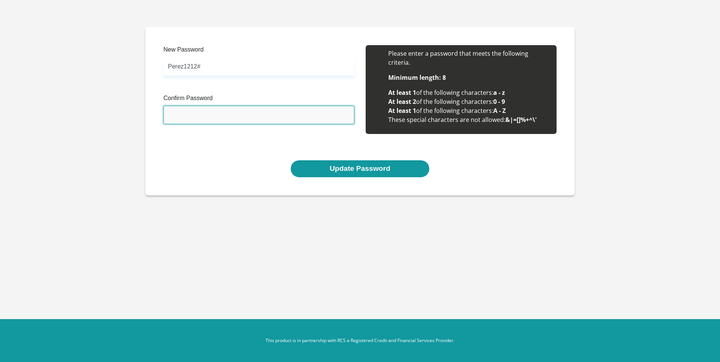
click at [202, 110] on input "Confirm Password" at bounding box center [258, 115] width 191 height 18
type input "Perez1212#"
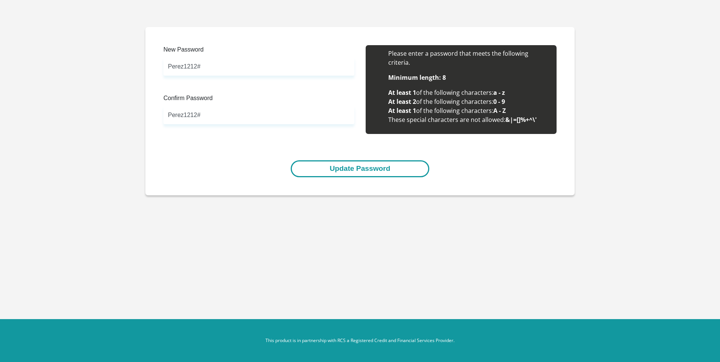
click at [365, 169] on button "Update Password" at bounding box center [360, 168] width 138 height 17
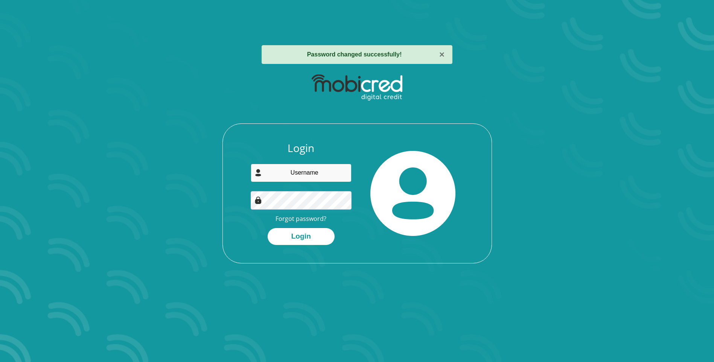
click at [303, 171] on input "email" at bounding box center [301, 173] width 101 height 18
type input "[EMAIL_ADDRESS][DOMAIN_NAME]"
click at [292, 235] on button "Login" at bounding box center [301, 236] width 67 height 17
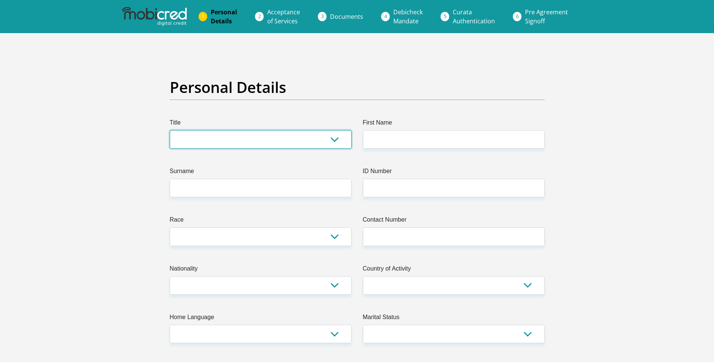
click at [190, 140] on select "Mr Ms Mrs Dr Other" at bounding box center [261, 139] width 182 height 18
select select "Ms"
click at [170, 130] on select "Mr Ms Mrs Dr Other" at bounding box center [261, 139] width 182 height 18
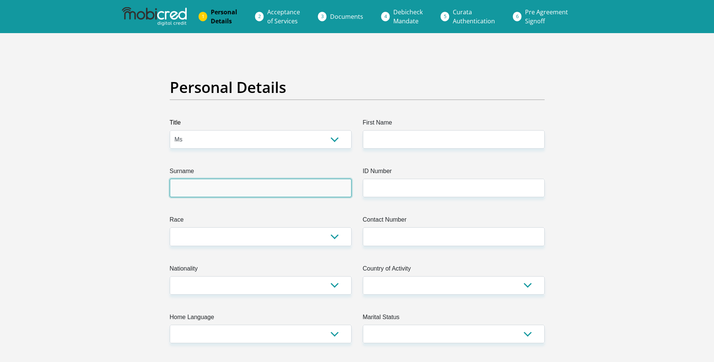
click at [197, 188] on input "Surname" at bounding box center [261, 188] width 182 height 18
type input "ZOYA"
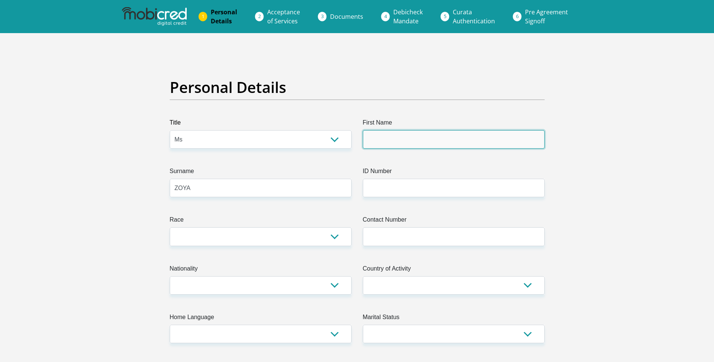
type input "POZISA"
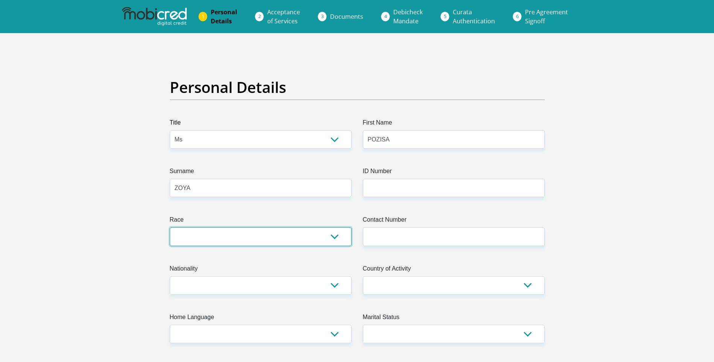
select select "1"
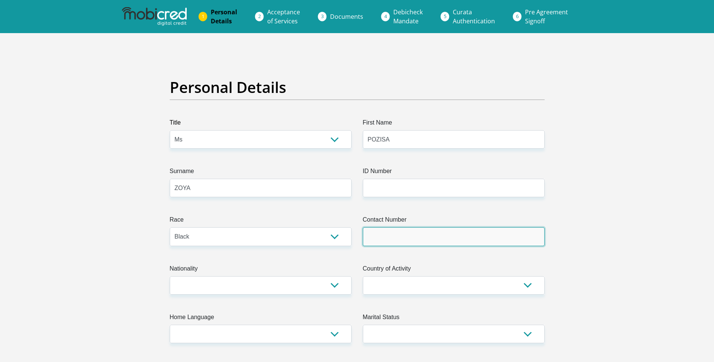
type input "0714257249"
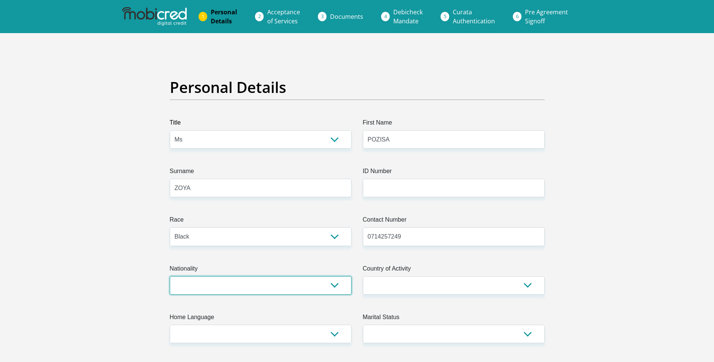
select select "ZAF"
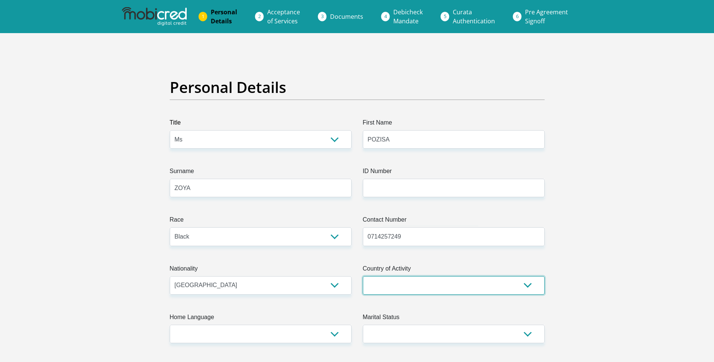
select select "ZAF"
type input "1514 NU 16, MDANTSANE"
type input "MDANTSANE"
type input "EAST"
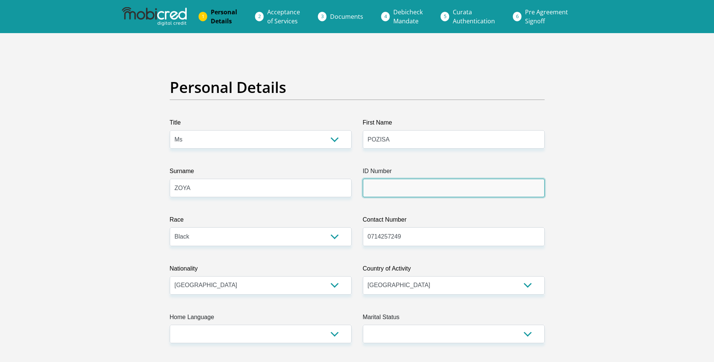
click at [385, 189] on input "ID Number" at bounding box center [454, 188] width 182 height 18
type input "8110260610083"
type input "5219"
type input "[EMAIL_ADDRESS][DOMAIN_NAME]"
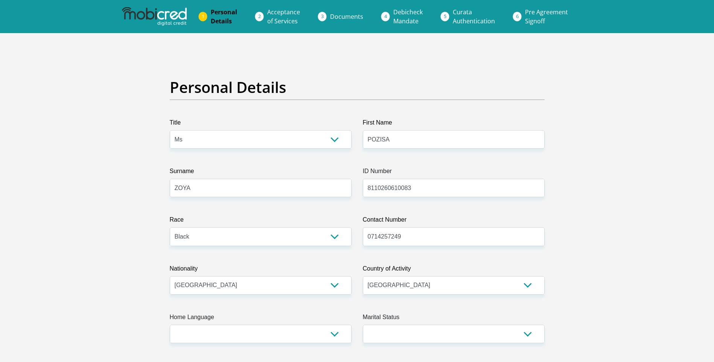
type input "1514165219"
type input "0714257249"
type input "POZISA"
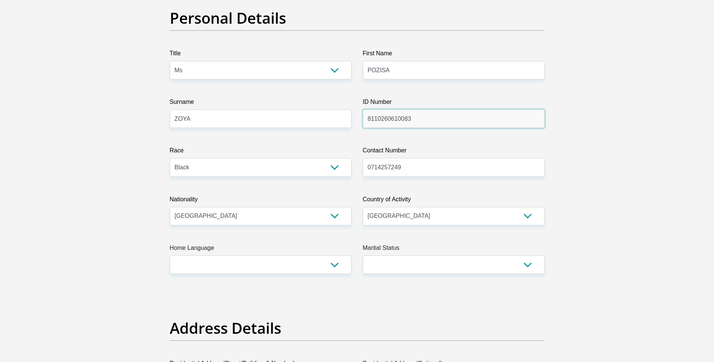
scroll to position [75, 0]
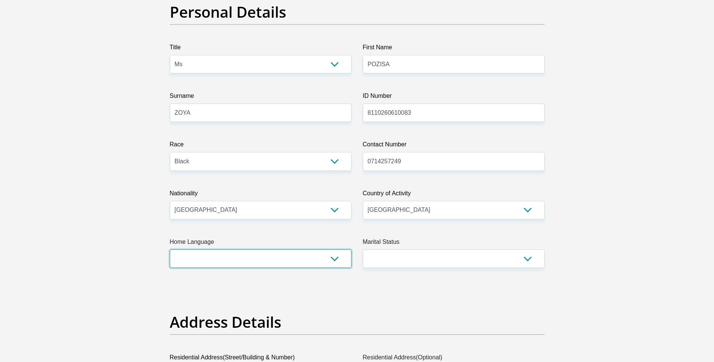
click at [253, 256] on select "Afrikaans English Sepedi South Ndebele Southern Sotho Swati Tsonga Tswana Venda…" at bounding box center [261, 259] width 182 height 18
select select "xho"
click at [170, 250] on select "Afrikaans English Sepedi South Ndebele Southern Sotho Swati Tsonga Tswana Venda…" at bounding box center [261, 259] width 182 height 18
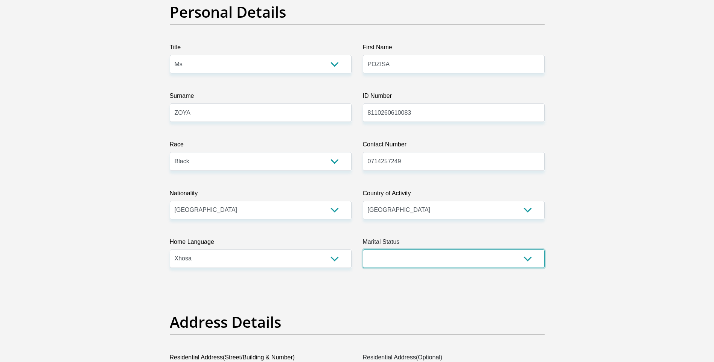
click at [416, 262] on select "Married ANC Single Divorced Widowed Married COP or Customary Law" at bounding box center [454, 259] width 182 height 18
select select "2"
click at [363, 250] on select "Married ANC Single Divorced Widowed Married COP or Customary Law" at bounding box center [454, 259] width 182 height 18
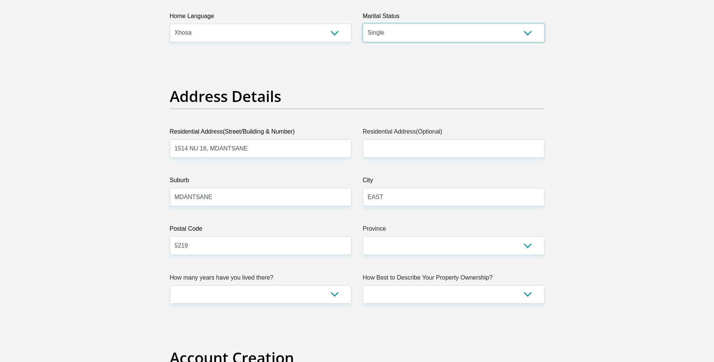
scroll to position [377, 0]
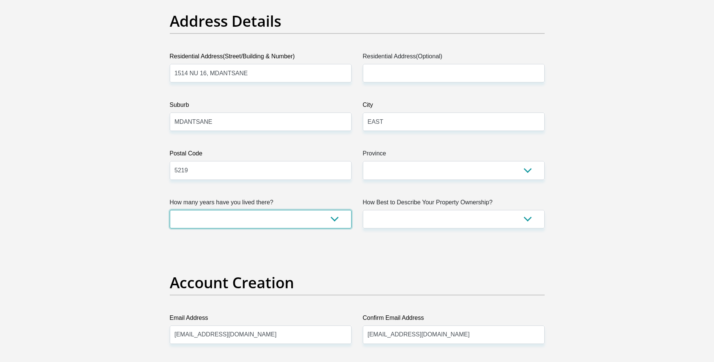
click at [247, 218] on select "less than 1 year 1-3 years 3-5 years 5+ years" at bounding box center [261, 219] width 182 height 18
select select "0"
click at [170, 210] on select "less than 1 year 1-3 years 3-5 years 5+ years" at bounding box center [261, 219] width 182 height 18
click at [440, 214] on select "Owned Rented Family Owned Company Dwelling" at bounding box center [454, 219] width 182 height 18
select select "Rented"
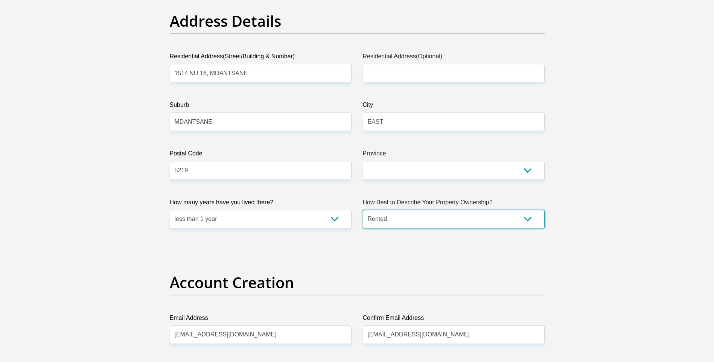
click at [363, 210] on select "Owned Rented Family Owned Company Dwelling" at bounding box center [454, 219] width 182 height 18
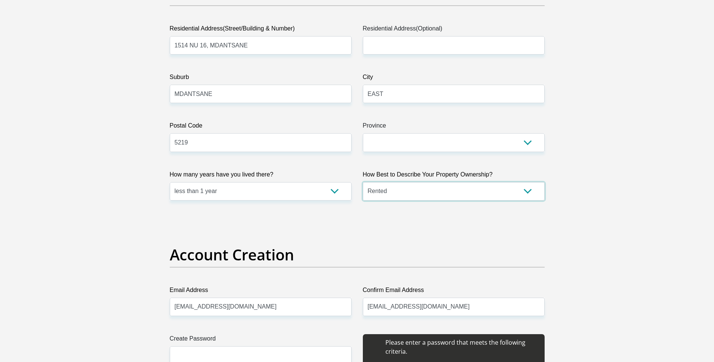
scroll to position [490, 0]
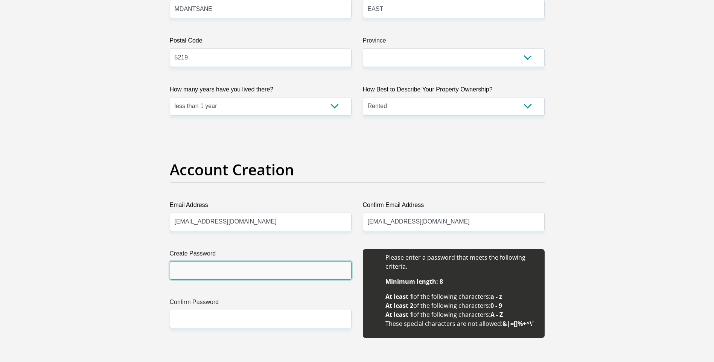
click at [279, 263] on input "Create Password" at bounding box center [261, 270] width 182 height 18
click at [188, 272] on input "Pererz1212#" at bounding box center [261, 270] width 182 height 18
type input "Perez1212#"
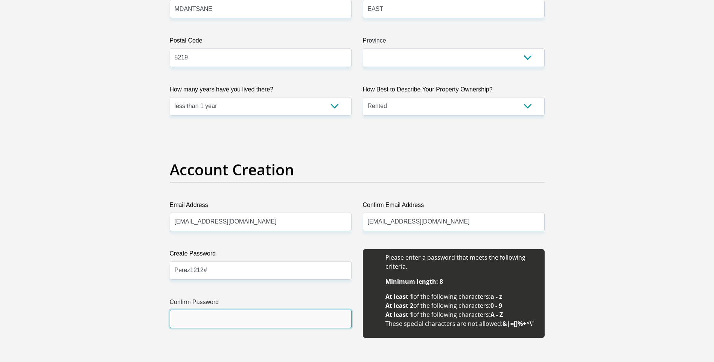
click at [193, 318] on input "Confirm Password" at bounding box center [261, 319] width 182 height 18
type input "Perez1212#"
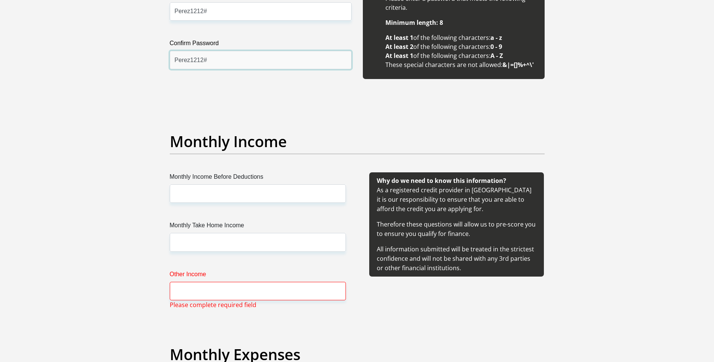
scroll to position [753, 0]
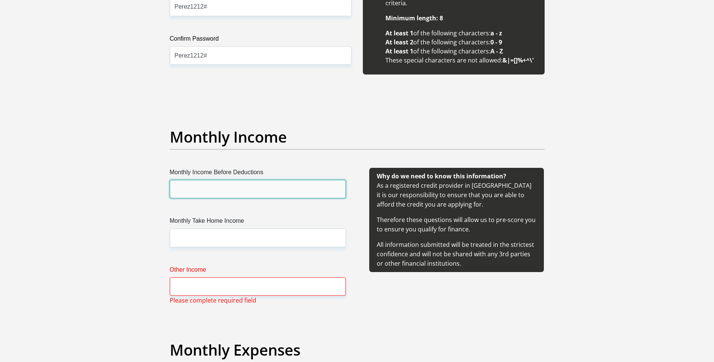
click at [279, 186] on input "Monthly Income Before Deductions" at bounding box center [258, 189] width 176 height 18
type input "12780"
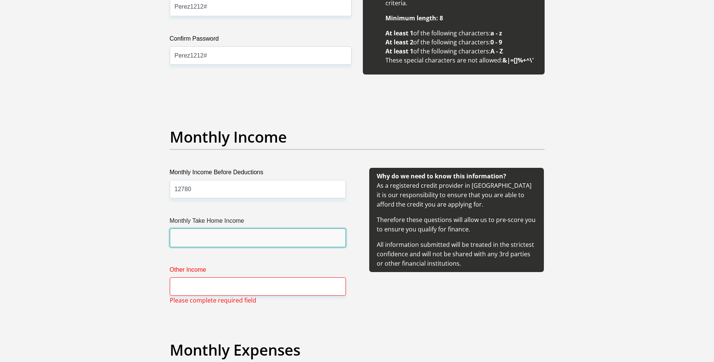
click at [249, 239] on input "Monthly Take Home Income" at bounding box center [258, 238] width 176 height 18
type input "11130"
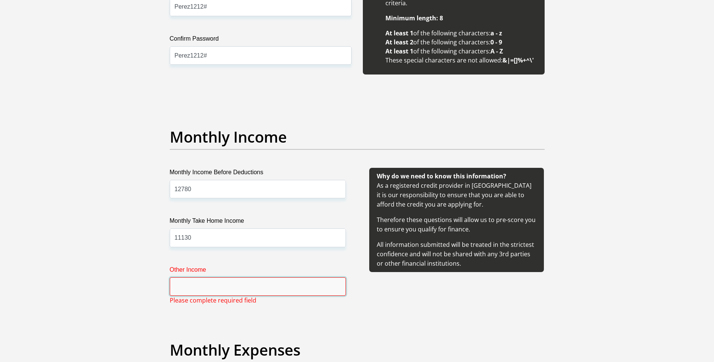
click at [223, 290] on input "Other Income" at bounding box center [258, 287] width 176 height 18
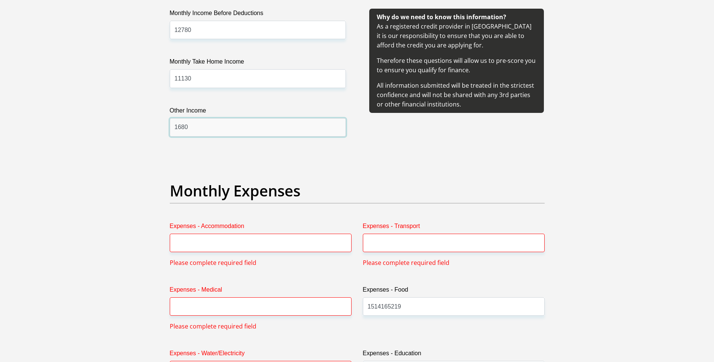
scroll to position [1054, 0]
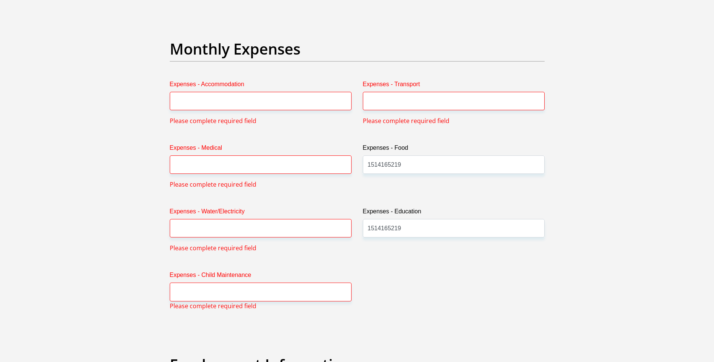
type input "1680"
click at [248, 101] on input "Expenses - Accommodation" at bounding box center [261, 101] width 182 height 18
type input "2"
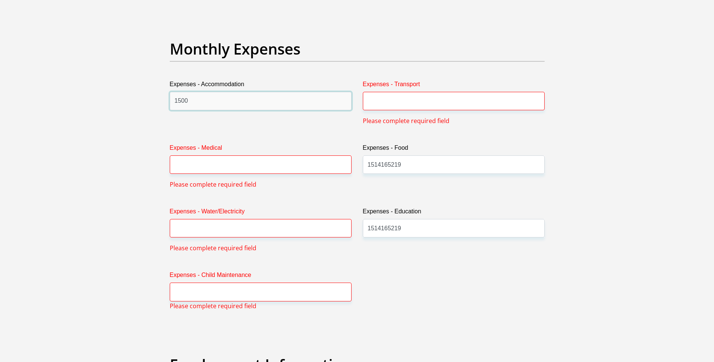
type input "1500"
click at [384, 100] on input "Expenses - Transport" at bounding box center [454, 101] width 182 height 18
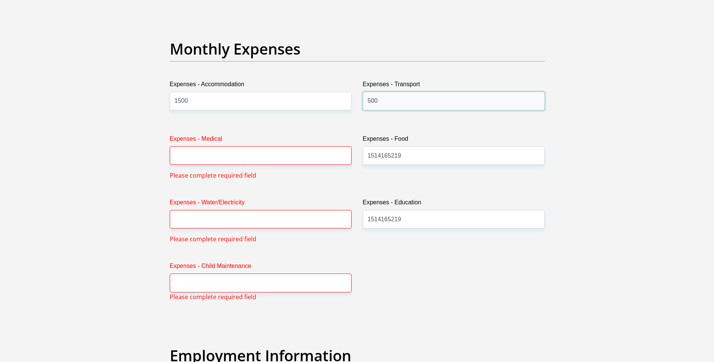
type input "500"
click at [250, 152] on input "Expenses - Medical" at bounding box center [261, 155] width 182 height 18
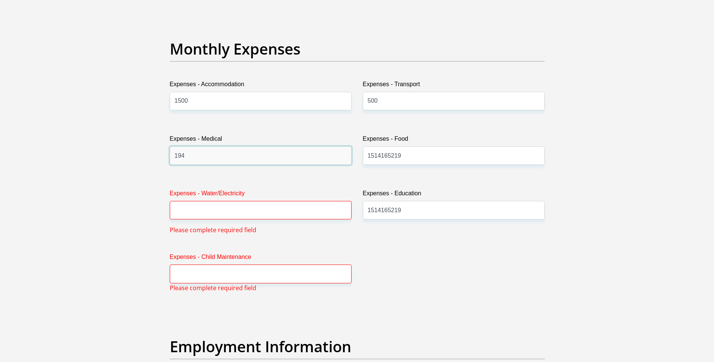
type input "194"
click at [240, 209] on input "Expenses - Water/Electricity" at bounding box center [261, 210] width 182 height 18
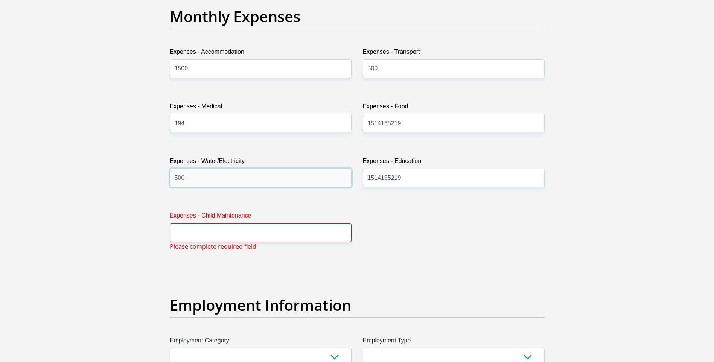
scroll to position [1130, 0]
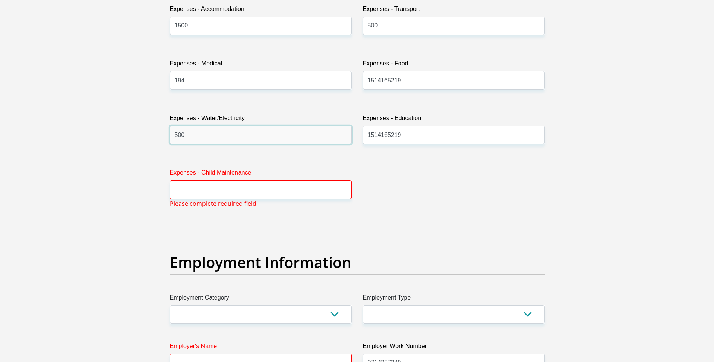
type input "500"
click at [224, 188] on input "Expenses - Child Maintenance" at bounding box center [261, 189] width 182 height 18
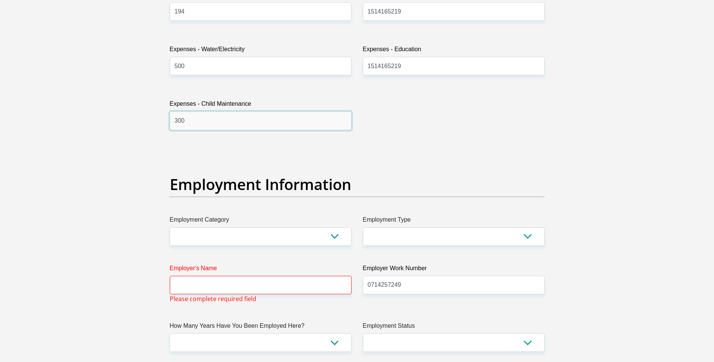
scroll to position [1243, 0]
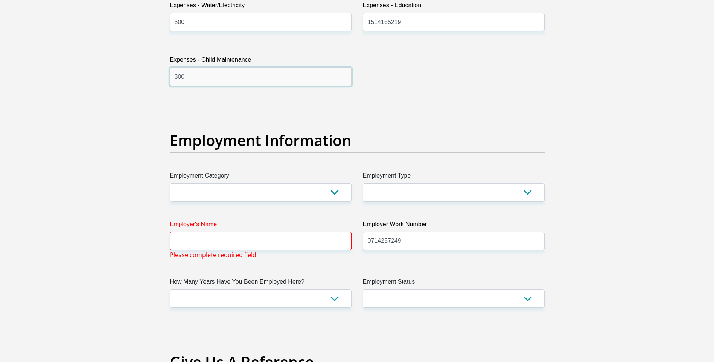
type input "300"
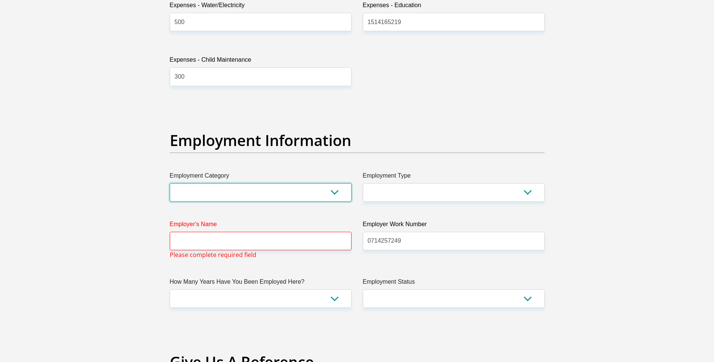
click at [210, 184] on select "AGRICULTURE ALCOHOL & TOBACCO CONSTRUCTION MATERIALS METALLURGY EQUIPMENT FOR R…" at bounding box center [261, 192] width 182 height 18
select select "75"
click at [170, 183] on select "AGRICULTURE ALCOHOL & TOBACCO CONSTRUCTION MATERIALS METALLURGY EQUIPMENT FOR R…" at bounding box center [261, 192] width 182 height 18
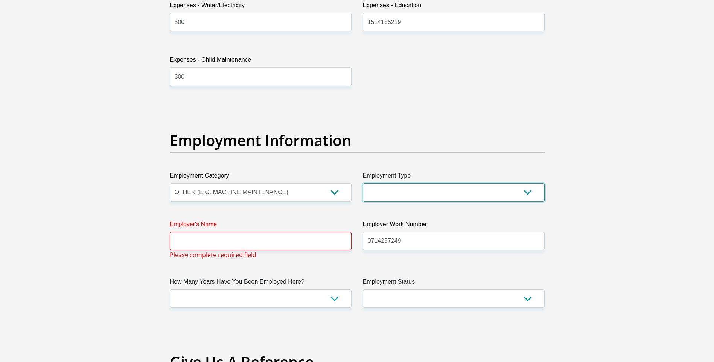
click at [414, 191] on select "College/Lecturer Craft Seller Creative Driver Executive Farmer Forces - Non Com…" at bounding box center [454, 192] width 182 height 18
select select "Production/Manufacturing"
click at [363, 183] on select "College/Lecturer Craft Seller Creative Driver Executive Farmer Forces - Non Com…" at bounding box center [454, 192] width 182 height 18
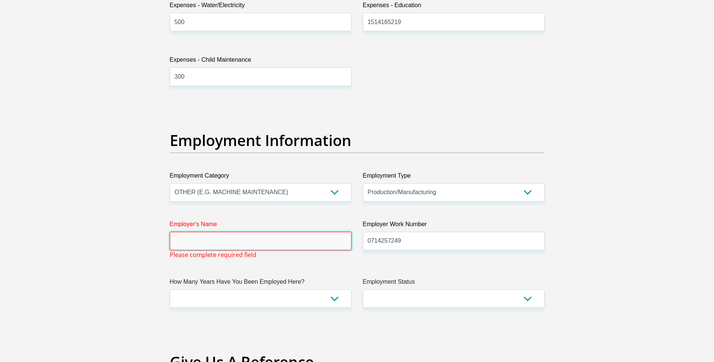
click at [217, 236] on input "Employer's Name" at bounding box center [261, 241] width 182 height 18
type input "THEBEVERAGECOMPANY"
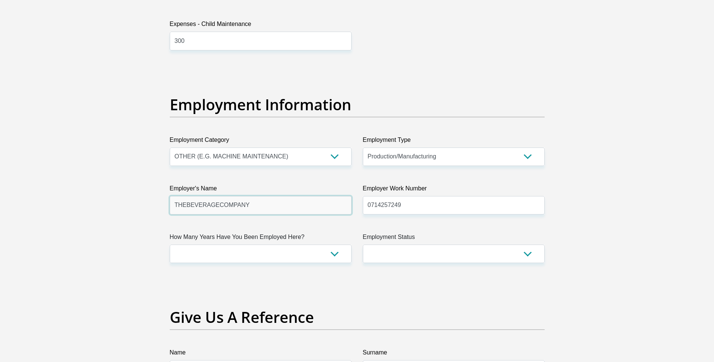
scroll to position [1318, 0]
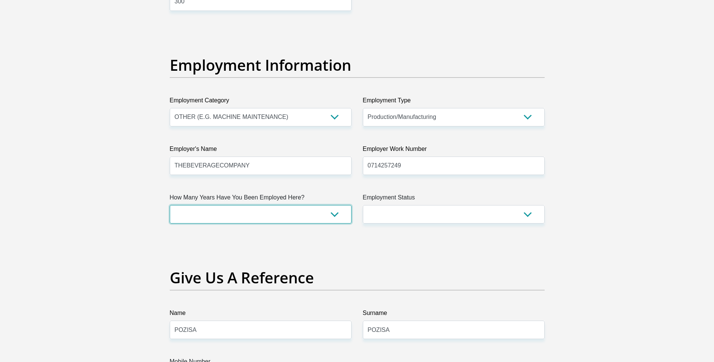
click at [259, 216] on select "less than 1 year 1-3 years 3-5 years 5+ years" at bounding box center [261, 214] width 182 height 18
select select "24"
click at [170, 205] on select "less than 1 year 1-3 years 3-5 years 5+ years" at bounding box center [261, 214] width 182 height 18
click at [408, 207] on select "Permanent/Full-time Part-time/Casual Contract Worker Self-Employed Housewife Re…" at bounding box center [454, 214] width 182 height 18
select select "1"
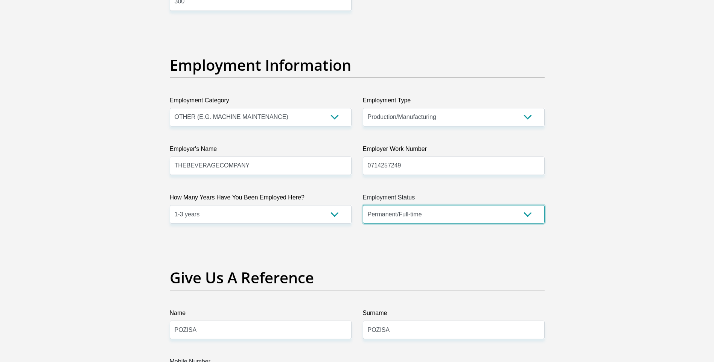
click at [363, 205] on select "Permanent/Full-time Part-time/Casual Contract Worker Self-Employed Housewife Re…" at bounding box center [454, 214] width 182 height 18
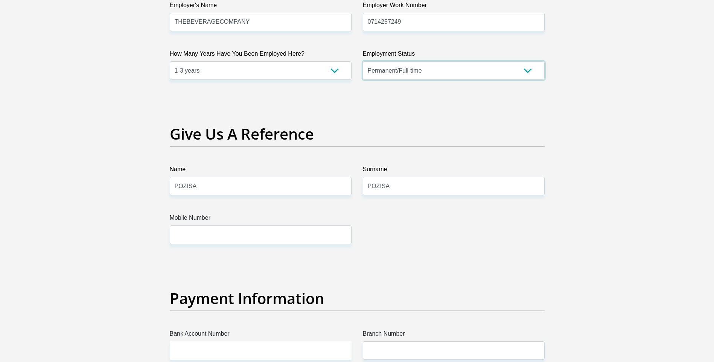
scroll to position [1506, 0]
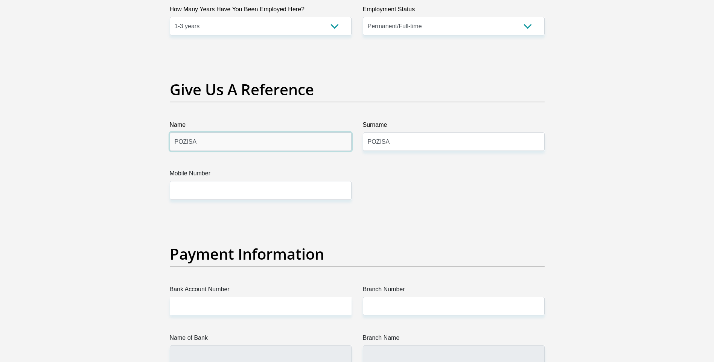
click at [199, 143] on input "POZISA" at bounding box center [261, 142] width 182 height 18
type input "P"
type input "m"
type input "Maxwell"
click at [446, 140] on input "POZISA" at bounding box center [454, 142] width 182 height 18
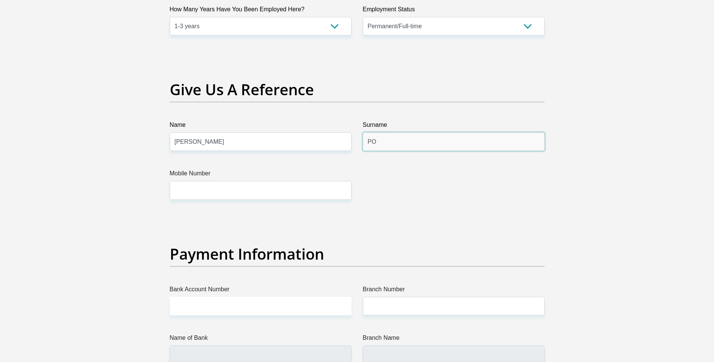
type input "P"
type input "Maranti"
drag, startPoint x: 301, startPoint y: 188, endPoint x: 284, endPoint y: 182, distance: 18.0
click at [301, 188] on input "Mobile Number" at bounding box center [261, 190] width 182 height 18
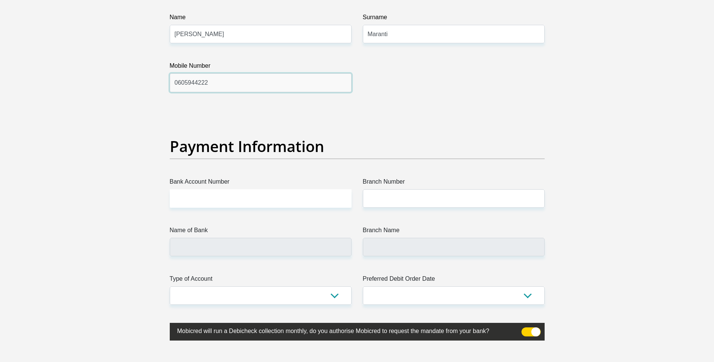
scroll to position [1657, 0]
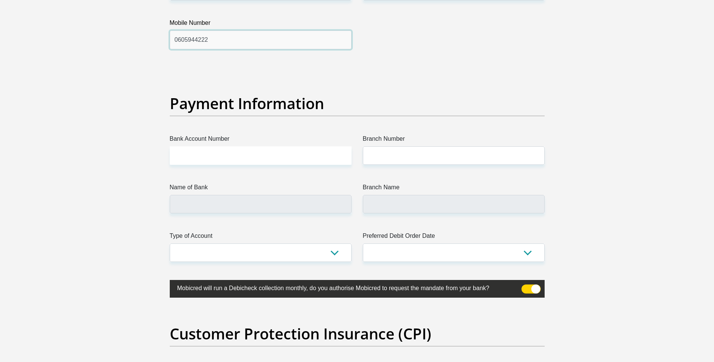
type input "0605944222"
click at [322, 156] on input "Bank Account Number" at bounding box center [261, 155] width 182 height 18
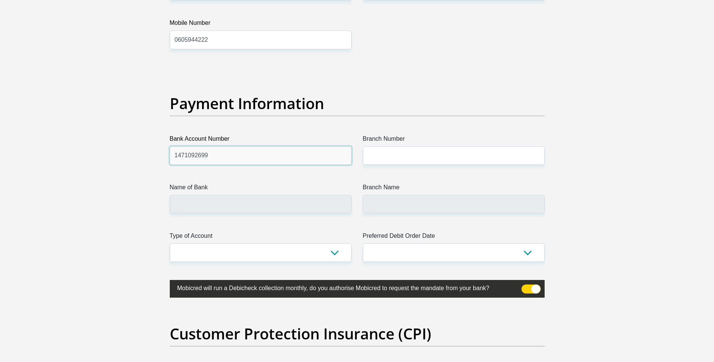
type input "1471092699"
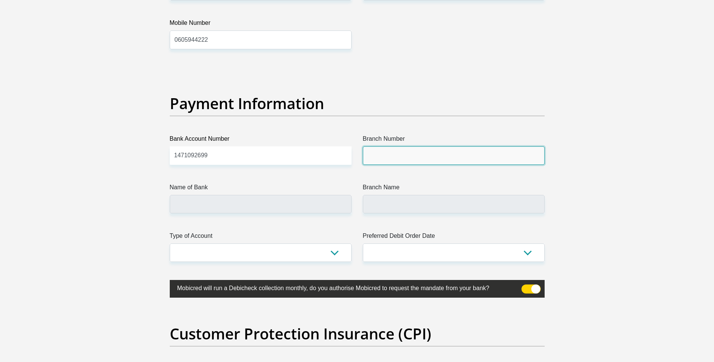
click at [381, 154] on input "Branch Number" at bounding box center [454, 155] width 182 height 18
type input "mdantsane city"
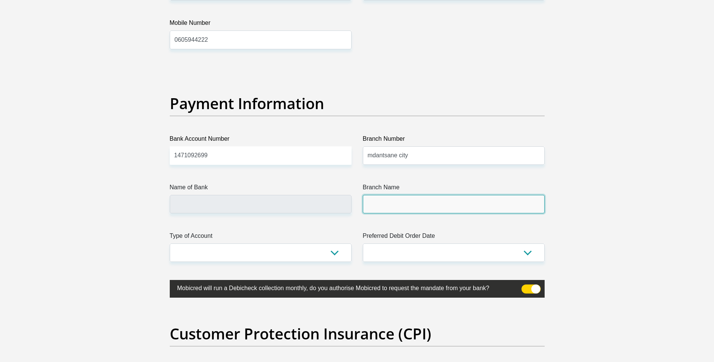
click at [391, 200] on input "Branch Name" at bounding box center [454, 204] width 182 height 18
drag, startPoint x: 368, startPoint y: 156, endPoint x: 412, endPoint y: 161, distance: 44.3
click at [412, 161] on input "mdantsane city" at bounding box center [454, 155] width 182 height 18
drag, startPoint x: 390, startPoint y: 161, endPoint x: 424, endPoint y: 155, distance: 35.2
click at [425, 156] on input "mdantsane city" at bounding box center [454, 155] width 182 height 18
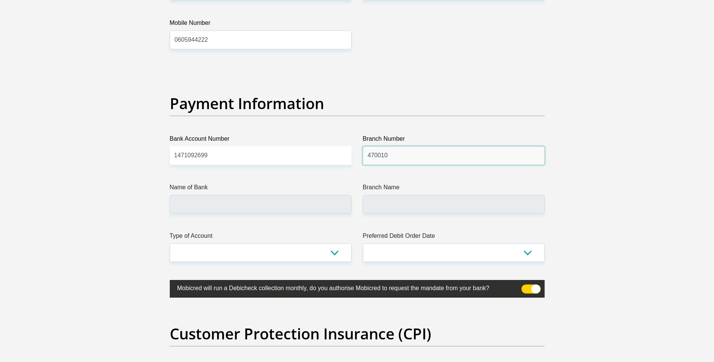
type input "470010"
type input "CAPITEC BANK LIMITED"
type input "CAPITEC BANK CPC"
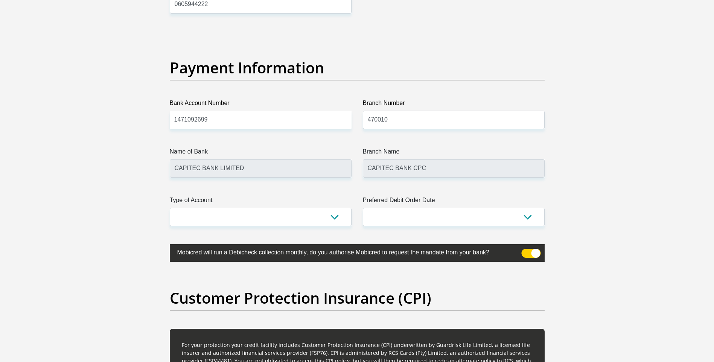
scroll to position [1732, 0]
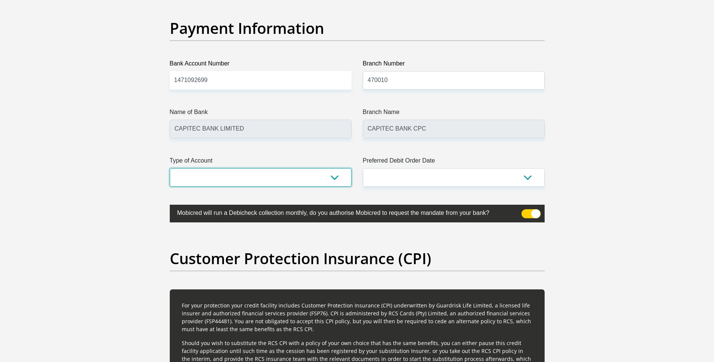
click at [256, 178] on select "Cheque Savings" at bounding box center [261, 177] width 182 height 18
select select "SAV"
click at [170, 168] on select "Cheque Savings" at bounding box center [261, 177] width 182 height 18
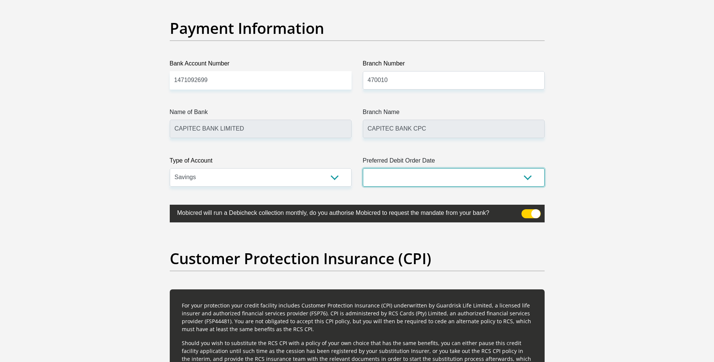
click at [448, 179] on select "1st 2nd 3rd 4th 5th 7th 18th 19th 20th 21st 22nd 23rd 24th 25th 26th 27th 28th …" at bounding box center [454, 177] width 182 height 18
select select "24"
click at [363, 168] on select "1st 2nd 3rd 4th 5th 7th 18th 19th 20th 21st 22nd 23rd 24th 25th 26th 27th 28th …" at bounding box center [454, 177] width 182 height 18
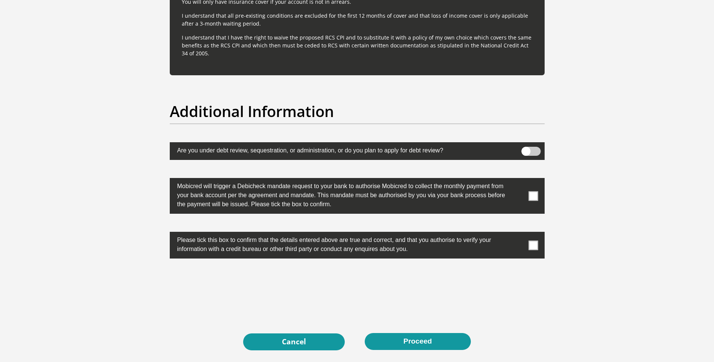
scroll to position [2335, 0]
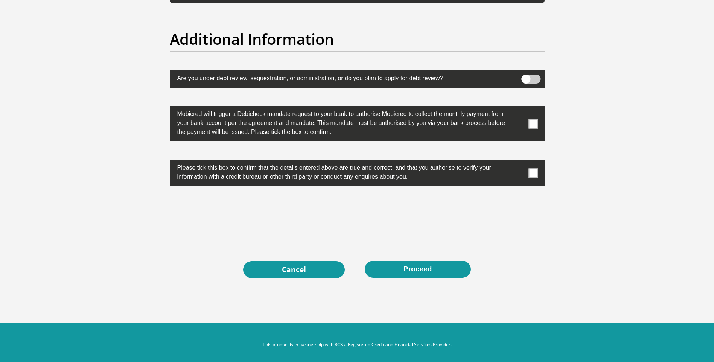
click at [537, 119] on span at bounding box center [533, 123] width 9 height 9
click at [519, 108] on input "checkbox" at bounding box center [519, 108] width 0 height 0
click at [535, 169] on span at bounding box center [533, 172] width 9 height 9
click at [519, 162] on input "checkbox" at bounding box center [519, 162] width 0 height 0
click at [421, 269] on button "Proceed" at bounding box center [418, 269] width 106 height 17
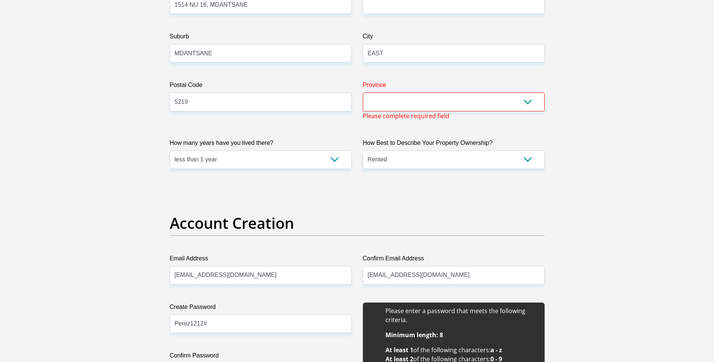
scroll to position [444, 0]
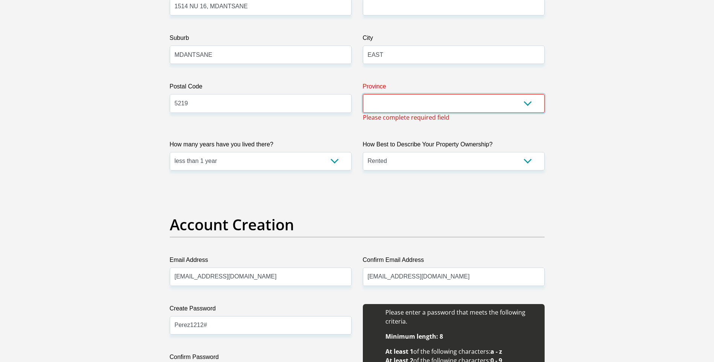
click at [401, 101] on select "Eastern Cape Free State Gauteng KwaZulu-Natal Limpopo Mpumalanga Northern Cape …" at bounding box center [454, 103] width 182 height 18
select select "Eastern Cape"
click at [363, 94] on select "Eastern Cape Free State Gauteng KwaZulu-Natal Limpopo Mpumalanga Northern Cape …" at bounding box center [454, 103] width 182 height 18
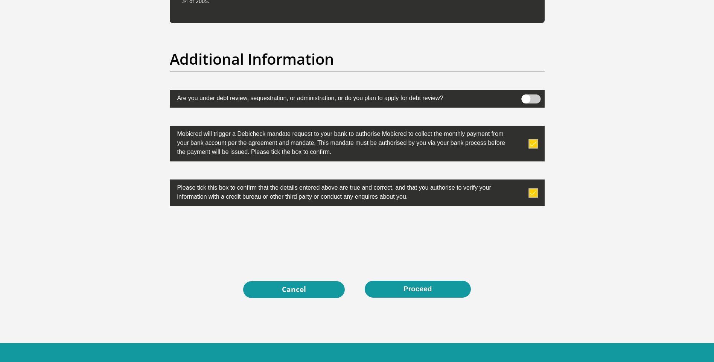
scroll to position [2340, 0]
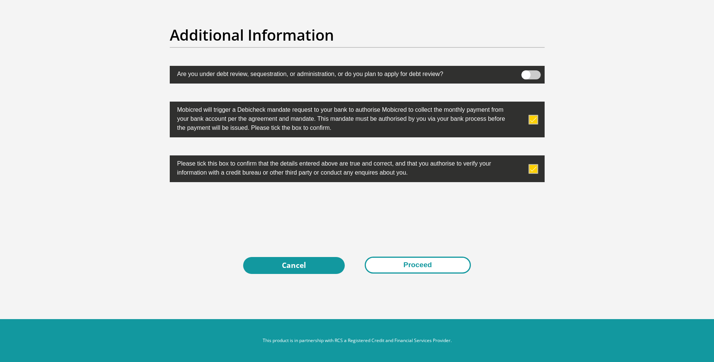
click at [412, 262] on button "Proceed" at bounding box center [418, 265] width 106 height 17
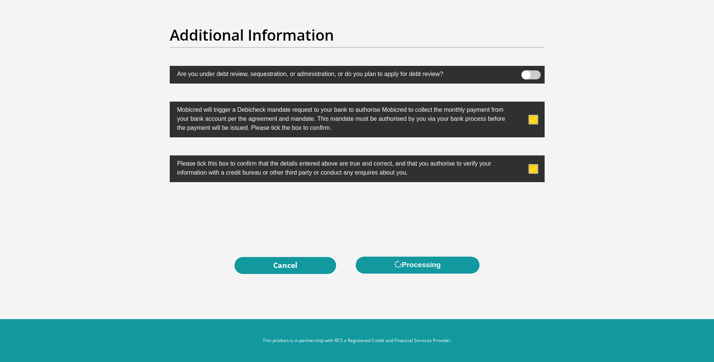
scroll to position [0, 0]
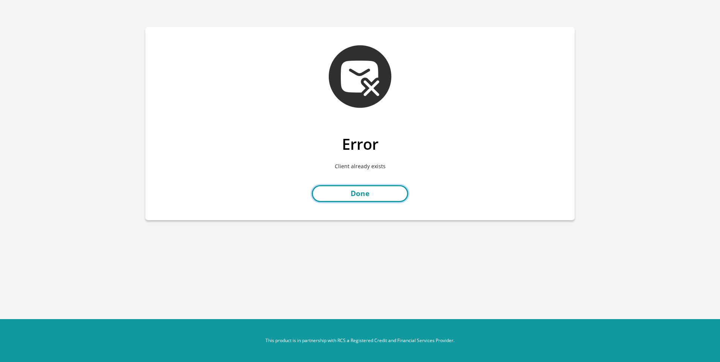
click at [339, 186] on link "Done" at bounding box center [360, 193] width 96 height 17
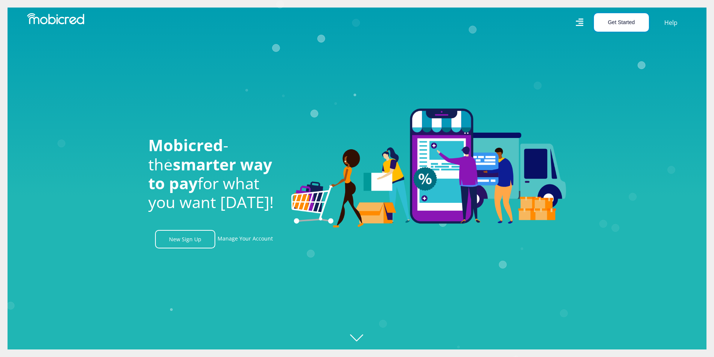
click at [607, 21] on button "Get Started" at bounding box center [621, 22] width 55 height 18
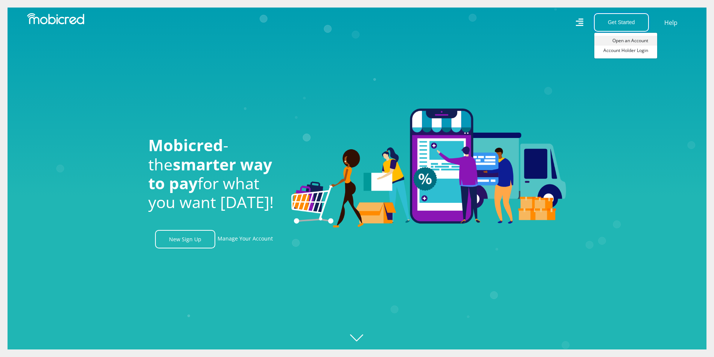
scroll to position [0, 537]
click at [636, 41] on link "Open an Account" at bounding box center [626, 41] width 63 height 10
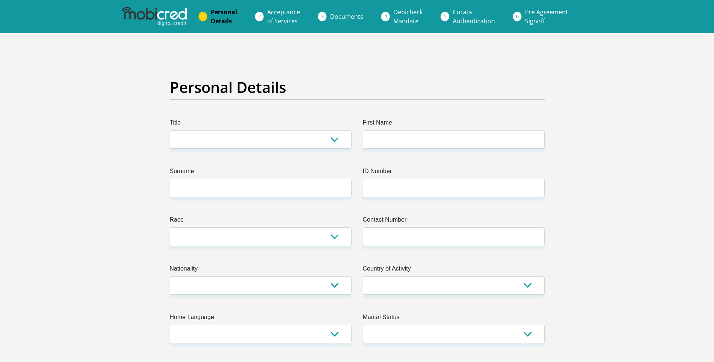
click at [275, 20] on span "Acceptance of Services" at bounding box center [283, 16] width 33 height 17
click at [261, 15] on li "Acceptance of Services" at bounding box center [292, 17] width 63 height 24
click at [282, 18] on span "Acceptance of Services" at bounding box center [283, 16] width 33 height 17
click at [286, 21] on span "Acceptance of Services" at bounding box center [283, 16] width 33 height 17
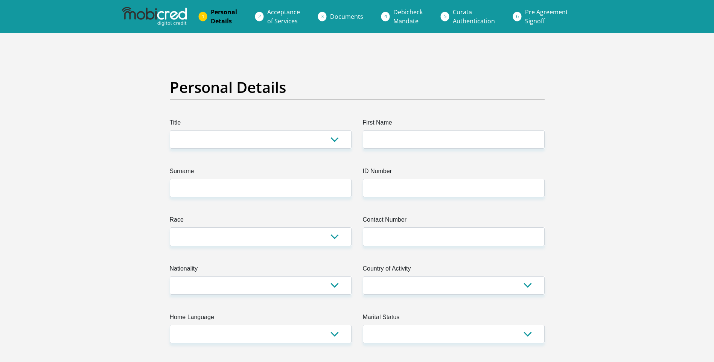
click at [345, 15] on span "Documents" at bounding box center [346, 16] width 33 height 8
click at [403, 13] on span "Debicheck Mandate" at bounding box center [408, 16] width 29 height 17
click at [468, 12] on span "Curata Authentication" at bounding box center [474, 16] width 42 height 17
click at [467, 12] on span "Curata Authentication" at bounding box center [474, 16] width 42 height 17
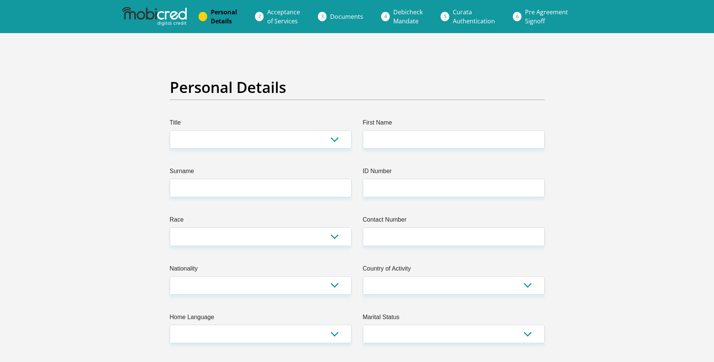
click at [528, 17] on span "Pre Agreement Signoff" at bounding box center [546, 16] width 43 height 17
click at [526, 17] on span "Pre Agreement Signoff" at bounding box center [546, 16] width 43 height 17
drag, startPoint x: 525, startPoint y: 17, endPoint x: 500, endPoint y: 58, distance: 47.8
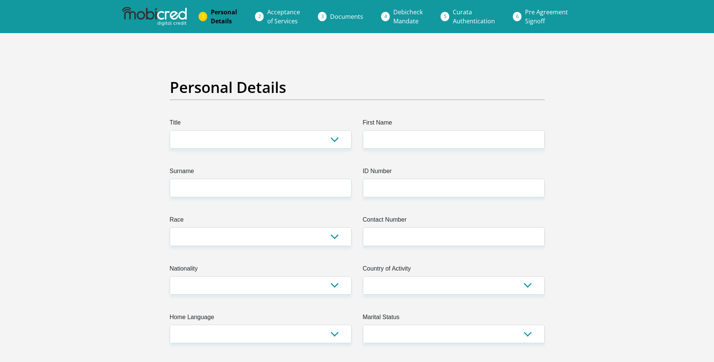
click at [170, 20] on img at bounding box center [154, 16] width 65 height 19
click at [272, 17] on span "Acceptance of Services" at bounding box center [283, 16] width 33 height 17
click at [261, 15] on li "Acceptance of Services" at bounding box center [292, 17] width 63 height 24
click at [293, 17] on link "Acceptance of Services" at bounding box center [283, 17] width 45 height 24
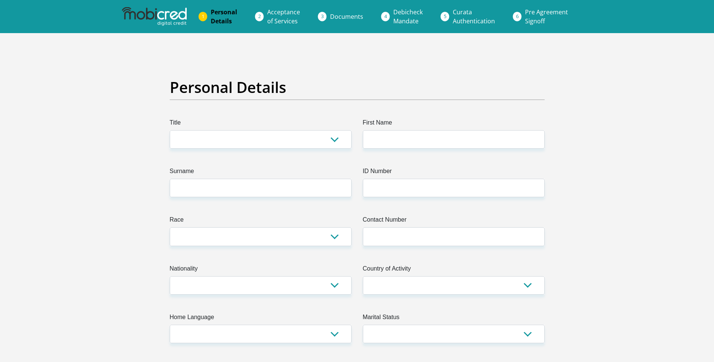
click at [349, 16] on span "Documents" at bounding box center [346, 16] width 33 height 8
click at [410, 15] on span "Debicheck Mandate" at bounding box center [408, 16] width 29 height 17
click at [455, 16] on link "Curata Authentication" at bounding box center [474, 17] width 54 height 24
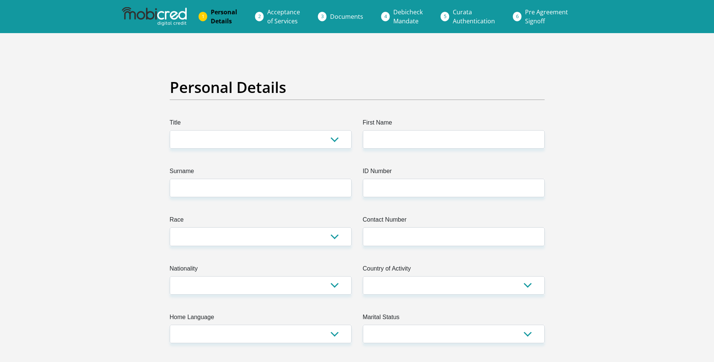
click at [455, 16] on link "Curata Authentication" at bounding box center [474, 17] width 54 height 24
click at [527, 17] on span "Pre Agreement Signoff" at bounding box center [546, 16] width 43 height 17
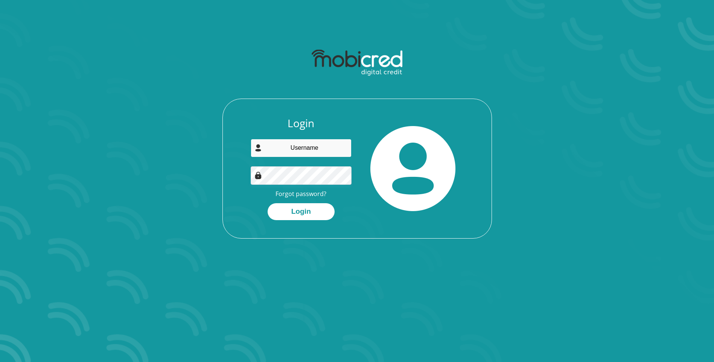
click at [305, 152] on input "email" at bounding box center [301, 148] width 101 height 18
type input "[EMAIL_ADDRESS][DOMAIN_NAME]"
click at [310, 215] on button "Login" at bounding box center [301, 211] width 67 height 17
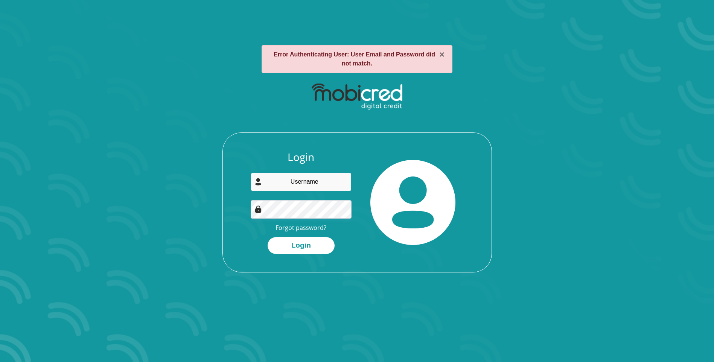
click at [301, 184] on input "email" at bounding box center [301, 182] width 101 height 18
type input "[EMAIL_ADDRESS][DOMAIN_NAME]"
click at [297, 244] on button "Login" at bounding box center [301, 245] width 67 height 17
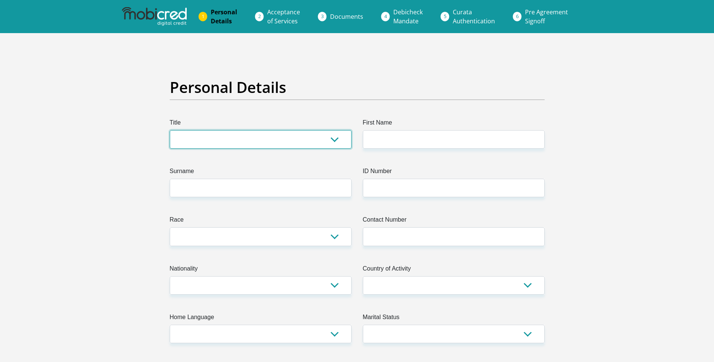
click at [323, 138] on select "Mr Ms Mrs Dr [PERSON_NAME]" at bounding box center [261, 139] width 182 height 18
select select "Ms"
click at [170, 130] on select "Mr Ms Mrs Dr [PERSON_NAME]" at bounding box center [261, 139] width 182 height 18
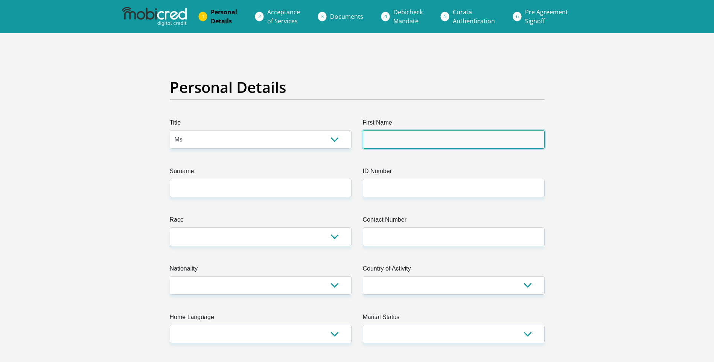
click at [434, 139] on input "First Name" at bounding box center [454, 139] width 182 height 18
type input "POZISA"
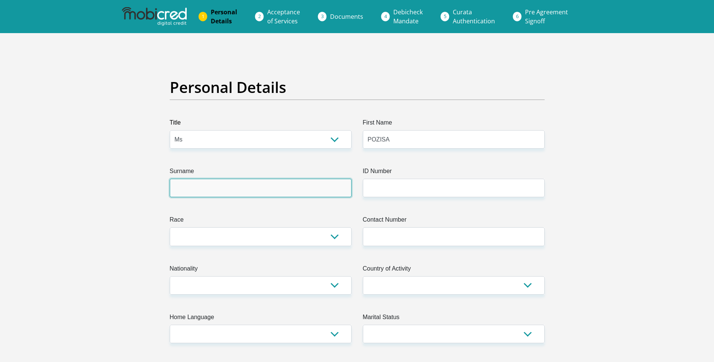
type input "ZOYA"
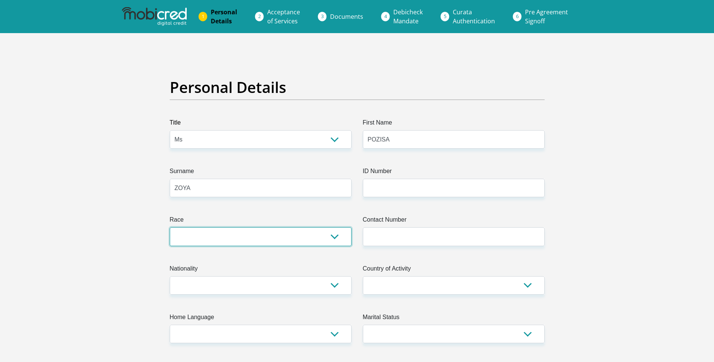
select select "1"
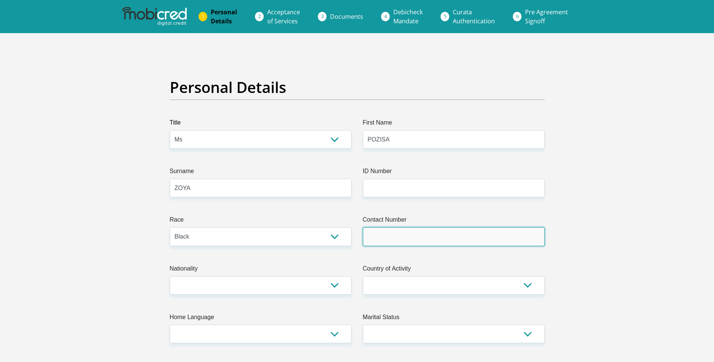
type input "0714257249"
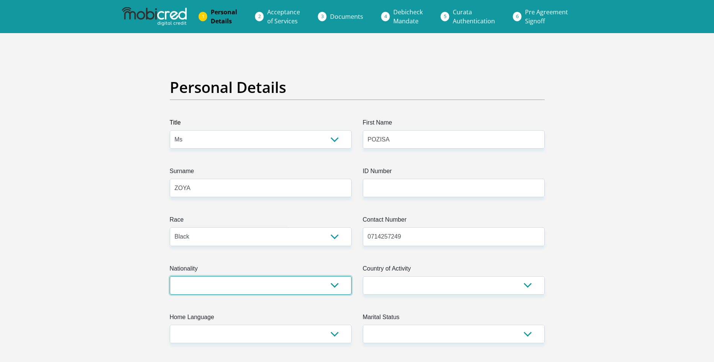
select select "ZAF"
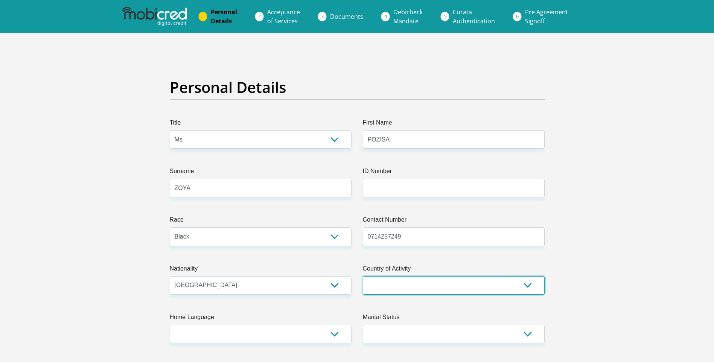
select select "ZAF"
type input "1514 NU 16, MDANTSANE"
type input "MDANTSANE"
type input "EAST"
type input "5219"
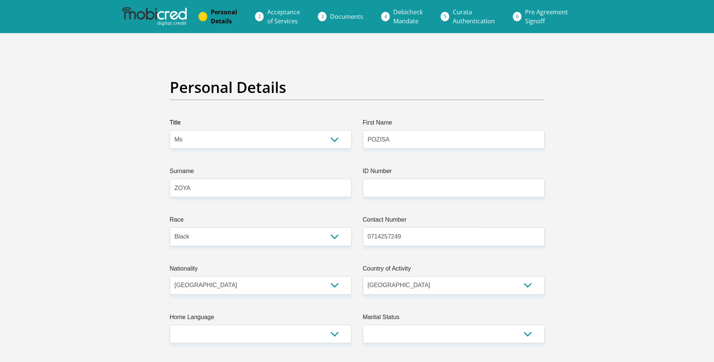
type input "[EMAIL_ADDRESS][DOMAIN_NAME]"
type input "Perez1212#"
type input "12780"
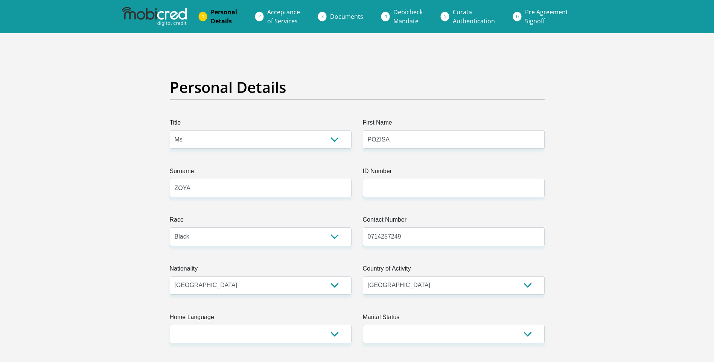
type input "11130"
type input "1680"
type input "1500"
type input "500"
type input "194"
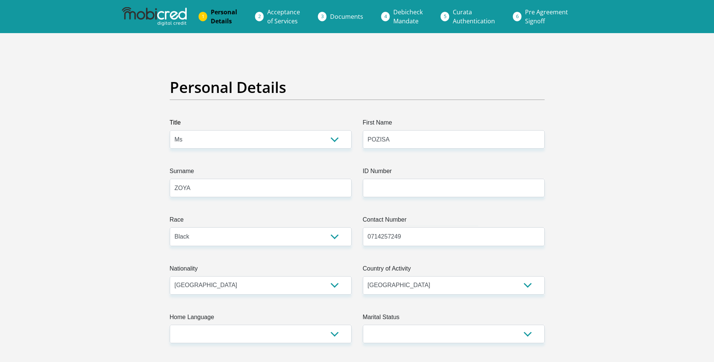
type input "1514165219"
type input "500"
type input "1514165219"
type input "300"
type input "THEBEVERAGECOMPANY"
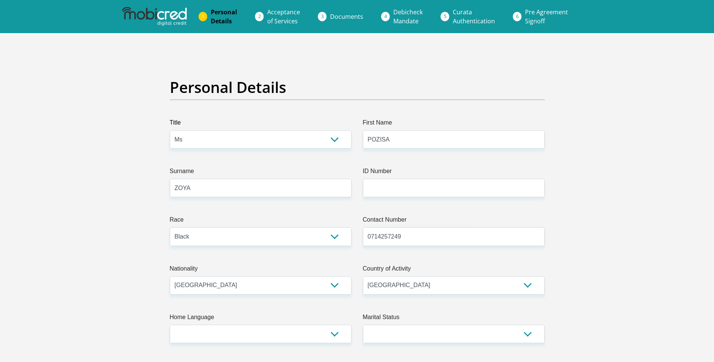
type input "0714257249"
type input "[PERSON_NAME]"
type input "Maranti"
type input "1471092699"
type input "470010"
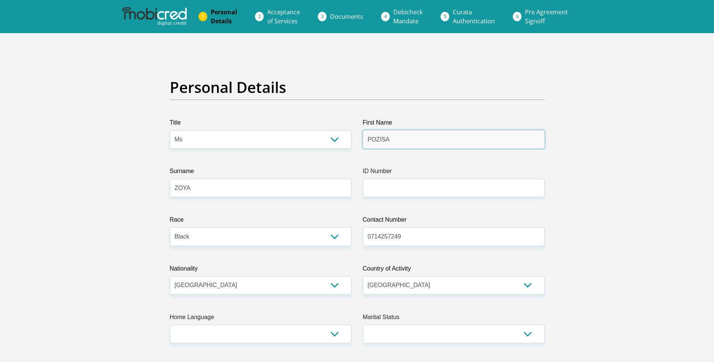
type input "CAPITEC BANK LIMITED"
type input "CAPITEC BANK CPC"
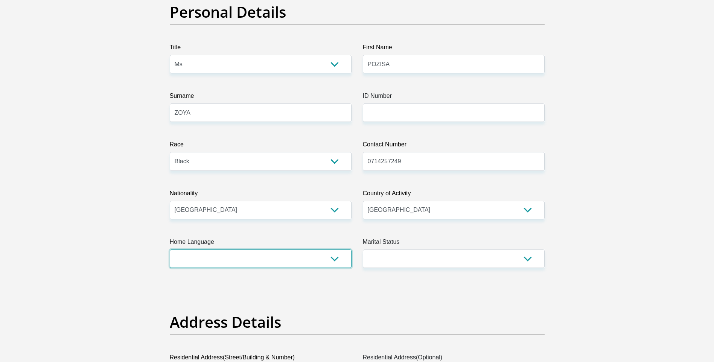
click at [270, 257] on select "Afrikaans English Sepedi South Ndebele Southern Sotho Swati Tsonga Tswana Venda…" at bounding box center [261, 259] width 182 height 18
select select "xho"
click at [170, 250] on select "Afrikaans English Sepedi South Ndebele Southern Sotho Swati Tsonga Tswana Venda…" at bounding box center [261, 259] width 182 height 18
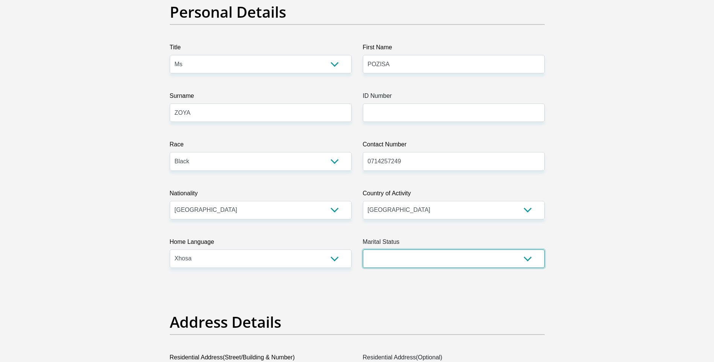
click at [412, 260] on select "Married ANC Single Divorced Widowed Married COP or Customary Law" at bounding box center [454, 259] width 182 height 18
select select "2"
click at [363, 250] on select "Married ANC Single Divorced Widowed Married COP or Customary Law" at bounding box center [454, 259] width 182 height 18
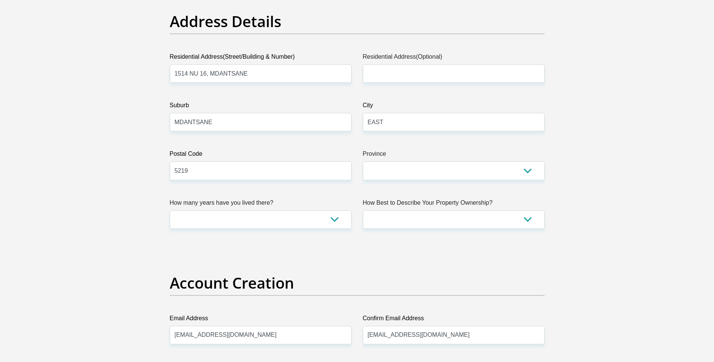
scroll to position [377, 0]
click at [392, 171] on select "Eastern Cape Free State [GEOGRAPHIC_DATA] [GEOGRAPHIC_DATA][DATE] [GEOGRAPHIC_D…" at bounding box center [454, 170] width 182 height 18
select select "[GEOGRAPHIC_DATA]"
click at [363, 161] on select "Eastern Cape Free State [GEOGRAPHIC_DATA] [GEOGRAPHIC_DATA][DATE] [GEOGRAPHIC_D…" at bounding box center [454, 170] width 182 height 18
click at [285, 218] on select "less than 1 year 1-3 years 3-5 years 5+ years" at bounding box center [261, 219] width 182 height 18
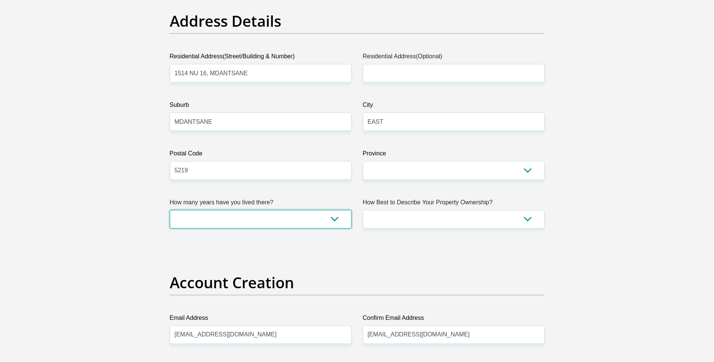
select select "0"
click at [170, 210] on select "less than 1 year 1-3 years 3-5 years 5+ years" at bounding box center [261, 219] width 182 height 18
click at [389, 222] on select "Owned Rented Family Owned Company Dwelling" at bounding box center [454, 219] width 182 height 18
select select "Rented"
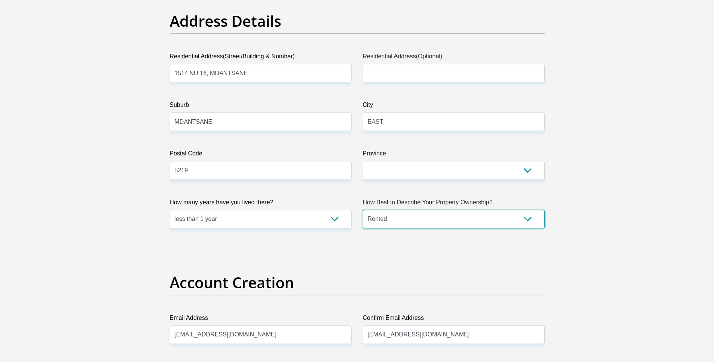
click at [363, 210] on select "Owned Rented Family Owned Company Dwelling" at bounding box center [454, 219] width 182 height 18
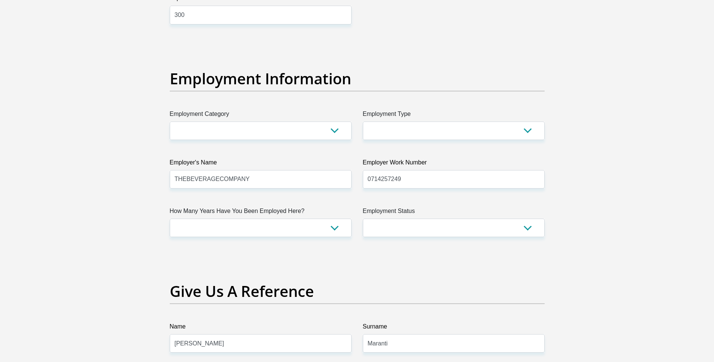
scroll to position [1318, 0]
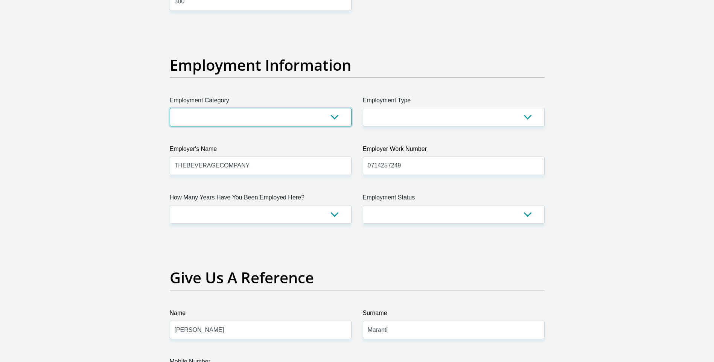
click at [226, 114] on select "AGRICULTURE ALCOHOL & TOBACCO CONSTRUCTION MATERIALS METALLURGY EQUIPMENT FOR R…" at bounding box center [261, 117] width 182 height 18
select select "75"
click at [170, 108] on select "AGRICULTURE ALCOHOL & TOBACCO CONSTRUCTION MATERIALS METALLURGY EQUIPMENT FOR R…" at bounding box center [261, 117] width 182 height 18
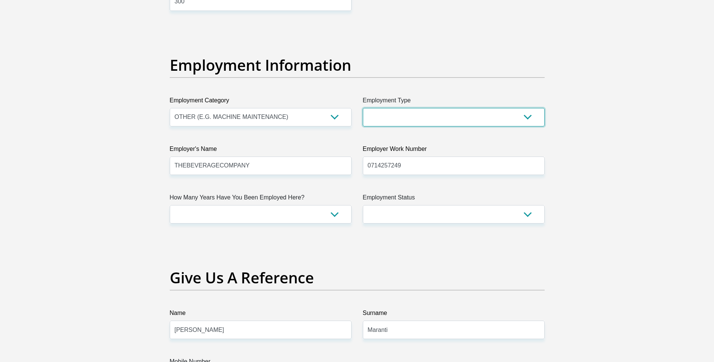
click at [398, 117] on select "College/Lecturer Craft Seller Creative Driver Executive Farmer Forces - Non Com…" at bounding box center [454, 117] width 182 height 18
select select "Production/Manufacturing"
click at [363, 108] on select "College/Lecturer Craft Seller Creative Driver Executive Farmer Forces - Non Com…" at bounding box center [454, 117] width 182 height 18
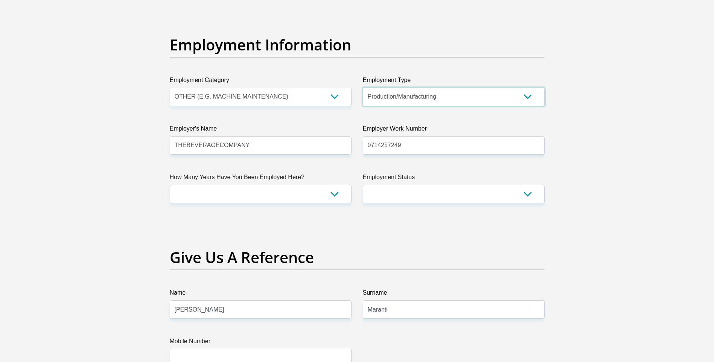
scroll to position [1356, 0]
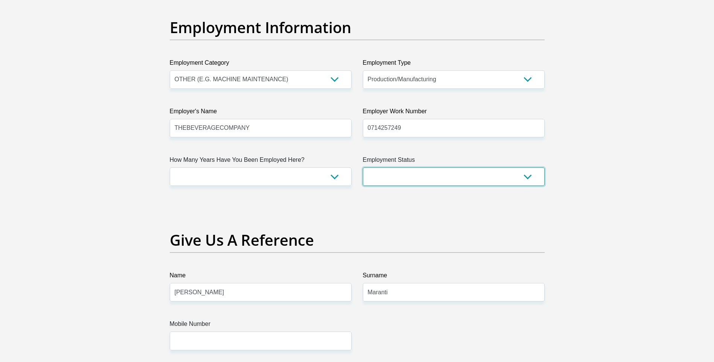
click at [380, 177] on select "Permanent/Full-time Part-time/Casual Contract Worker Self-Employed Housewife Re…" at bounding box center [454, 177] width 182 height 18
select select "1"
click at [363, 168] on select "Permanent/Full-time Part-time/Casual Contract Worker Self-Employed Housewife Re…" at bounding box center [454, 177] width 182 height 18
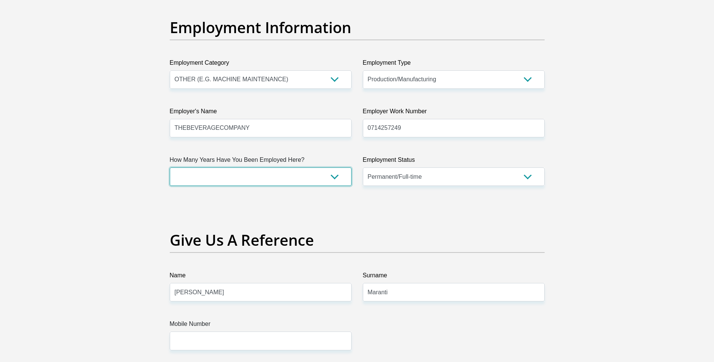
click at [300, 177] on select "less than 1 year 1-3 years 3-5 years 5+ years" at bounding box center [261, 177] width 182 height 18
select select "24"
click at [170, 168] on select "less than 1 year 1-3 years 3-5 years 5+ years" at bounding box center [261, 177] width 182 height 18
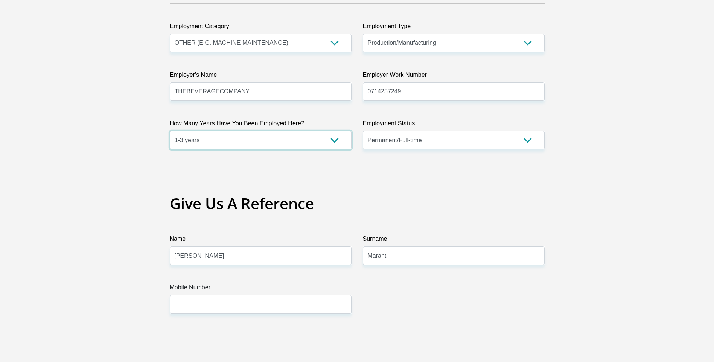
scroll to position [1469, 0]
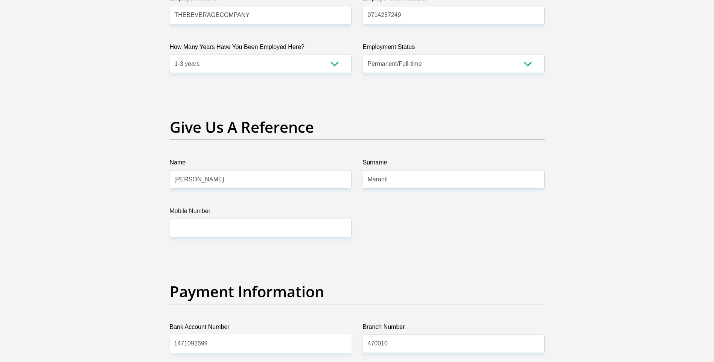
click at [308, 219] on div "Mobile Number" at bounding box center [261, 222] width 182 height 31
click at [292, 226] on input "Mobile Number" at bounding box center [261, 228] width 182 height 18
type input "0714257249"
type input "8110260610083"
click at [211, 235] on input "0714257249" at bounding box center [261, 228] width 182 height 18
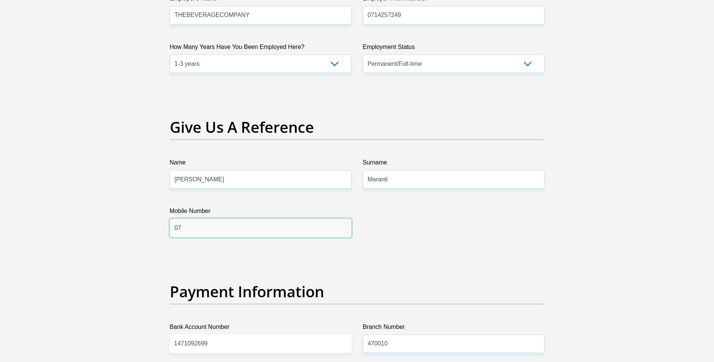
type input "0"
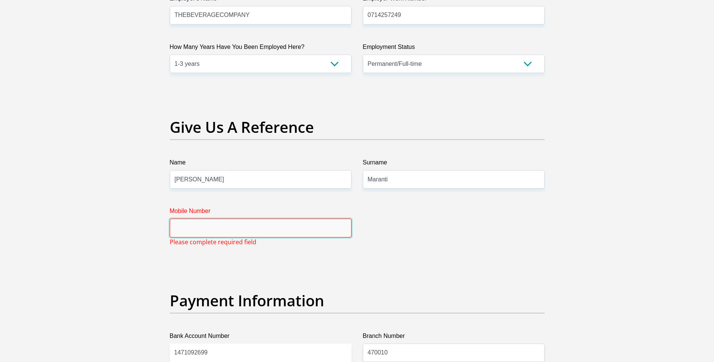
click at [217, 233] on input "Mobile Number" at bounding box center [261, 228] width 182 height 18
type input "0605944222"
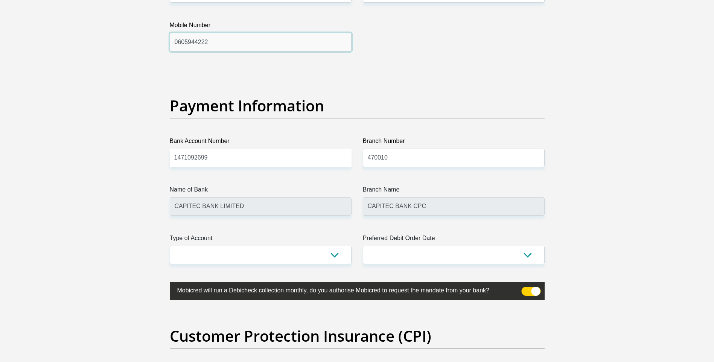
scroll to position [1657, 0]
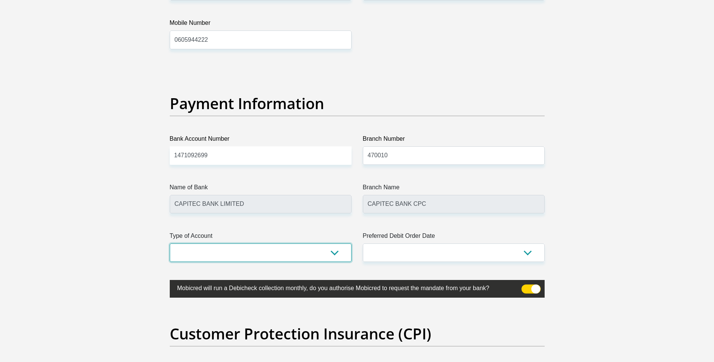
click at [274, 250] on select "Cheque Savings" at bounding box center [261, 253] width 182 height 18
select select "SAV"
click at [170, 244] on select "Cheque Savings" at bounding box center [261, 253] width 182 height 18
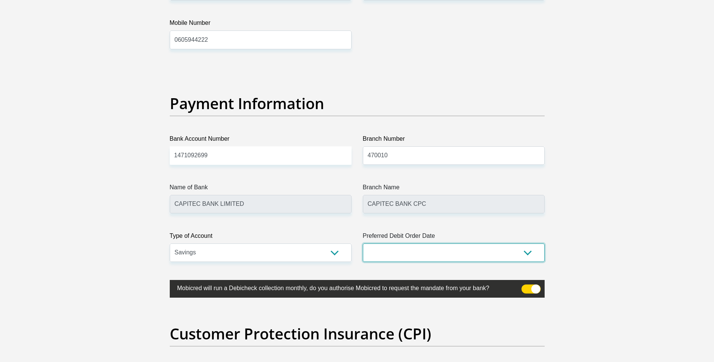
click at [413, 251] on select "1st 2nd 3rd 4th 5th 7th 18th 19th 20th 21st 22nd 23rd 24th 25th 26th 27th 28th …" at bounding box center [454, 253] width 182 height 18
select select "24"
click at [363, 244] on select "1st 2nd 3rd 4th 5th 7th 18th 19th 20th 21st 22nd 23rd 24th 25th 26th 27th 28th …" at bounding box center [454, 253] width 182 height 18
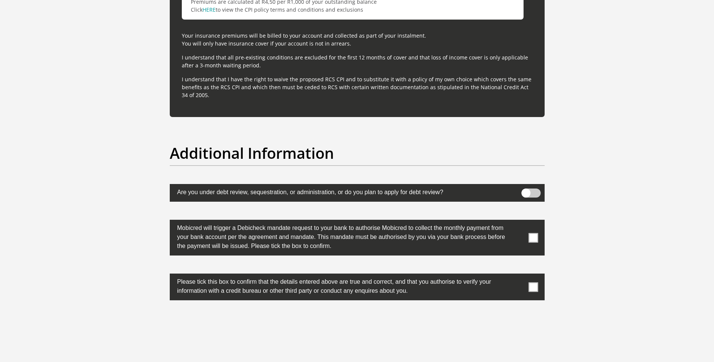
scroll to position [2222, 0]
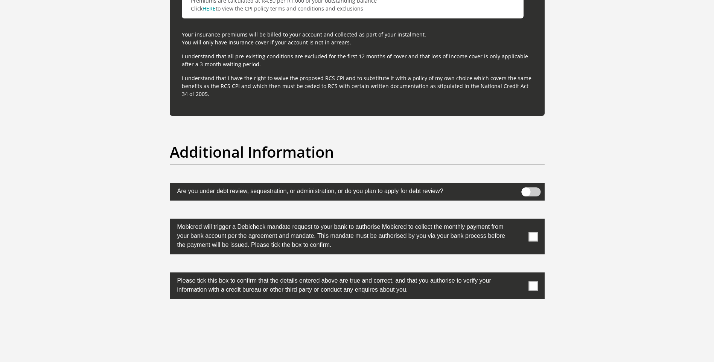
click at [538, 237] on label at bounding box center [357, 237] width 375 height 36
click at [519, 221] on input "checkbox" at bounding box center [519, 221] width 0 height 0
click at [532, 280] on label at bounding box center [357, 286] width 375 height 27
click at [519, 275] on input "checkbox" at bounding box center [519, 275] width 0 height 0
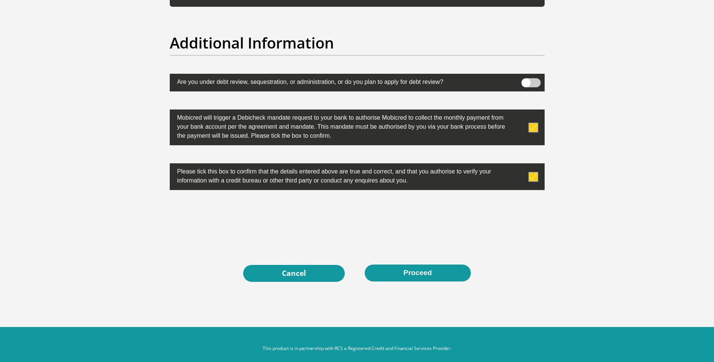
scroll to position [2335, 0]
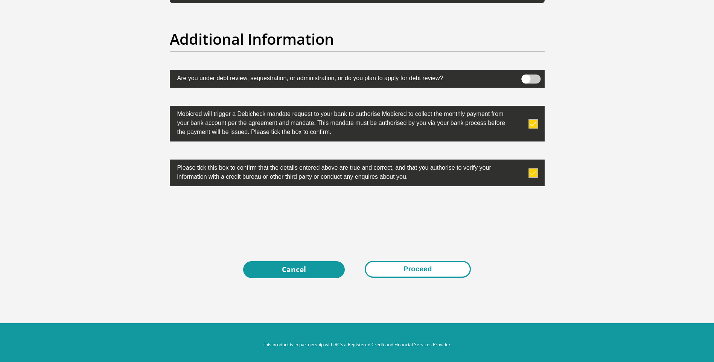
click at [424, 270] on button "Proceed" at bounding box center [418, 269] width 106 height 17
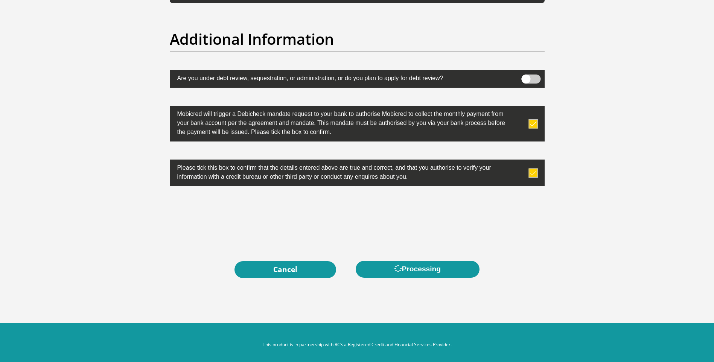
scroll to position [0, 0]
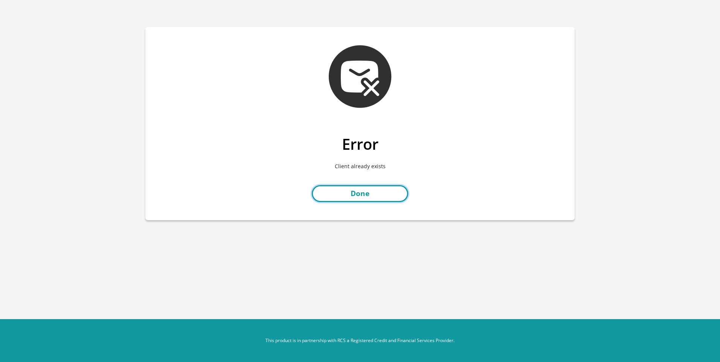
click at [352, 188] on link "Done" at bounding box center [360, 193] width 96 height 17
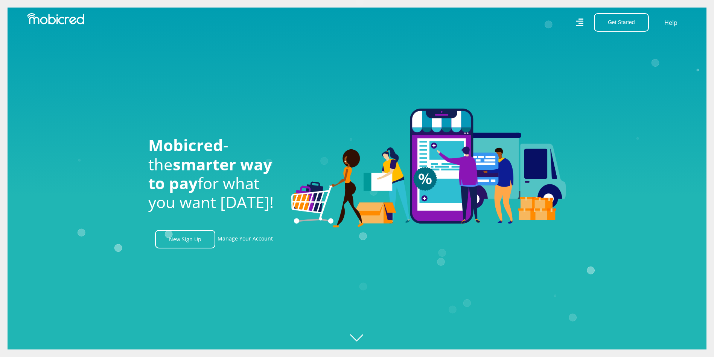
click at [581, 23] on icon at bounding box center [580, 22] width 8 height 8
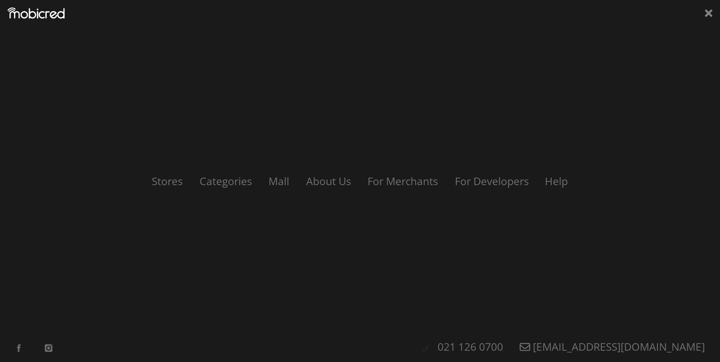
scroll to position [0, 966]
click at [173, 183] on link "Stores" at bounding box center [167, 181] width 48 height 14
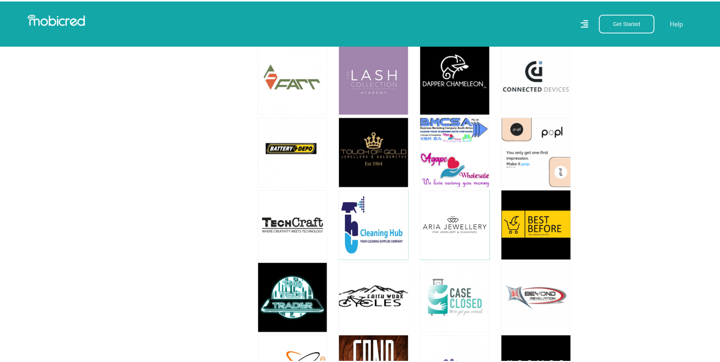
scroll to position [4594, 0]
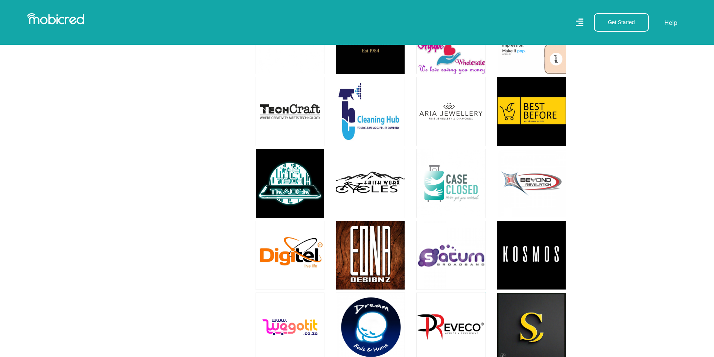
click at [581, 22] on icon at bounding box center [580, 22] width 8 height 11
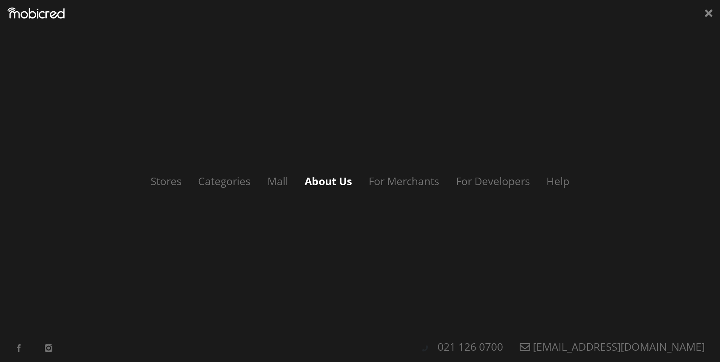
click at [330, 179] on link "About Us" at bounding box center [328, 181] width 63 height 14
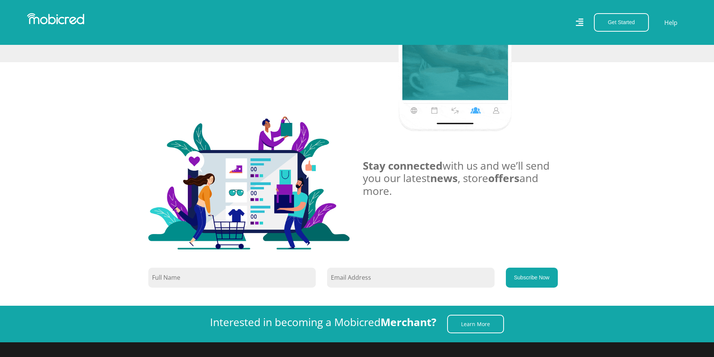
scroll to position [509, 0]
